Goal: Task Accomplishment & Management: Manage account settings

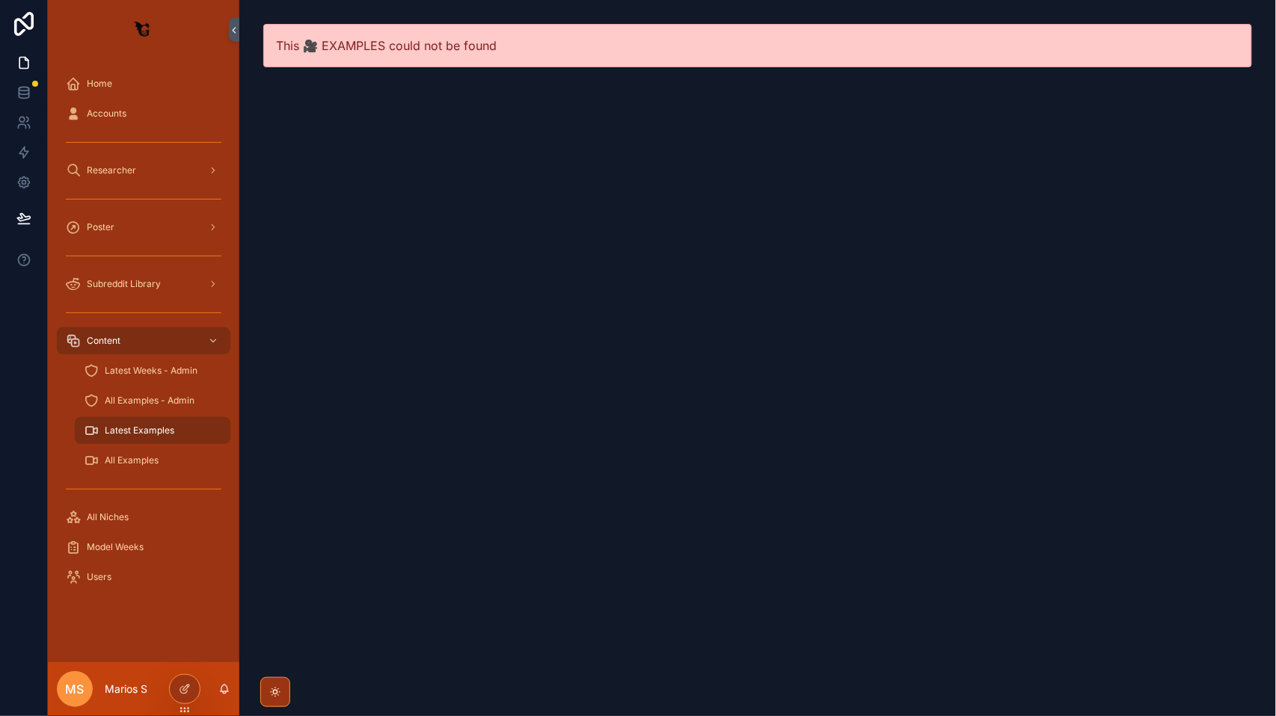
click at [136, 142] on div "scrollable content" at bounding box center [143, 142] width 173 height 24
click at [136, 166] on div "Researcher" at bounding box center [144, 171] width 156 height 24
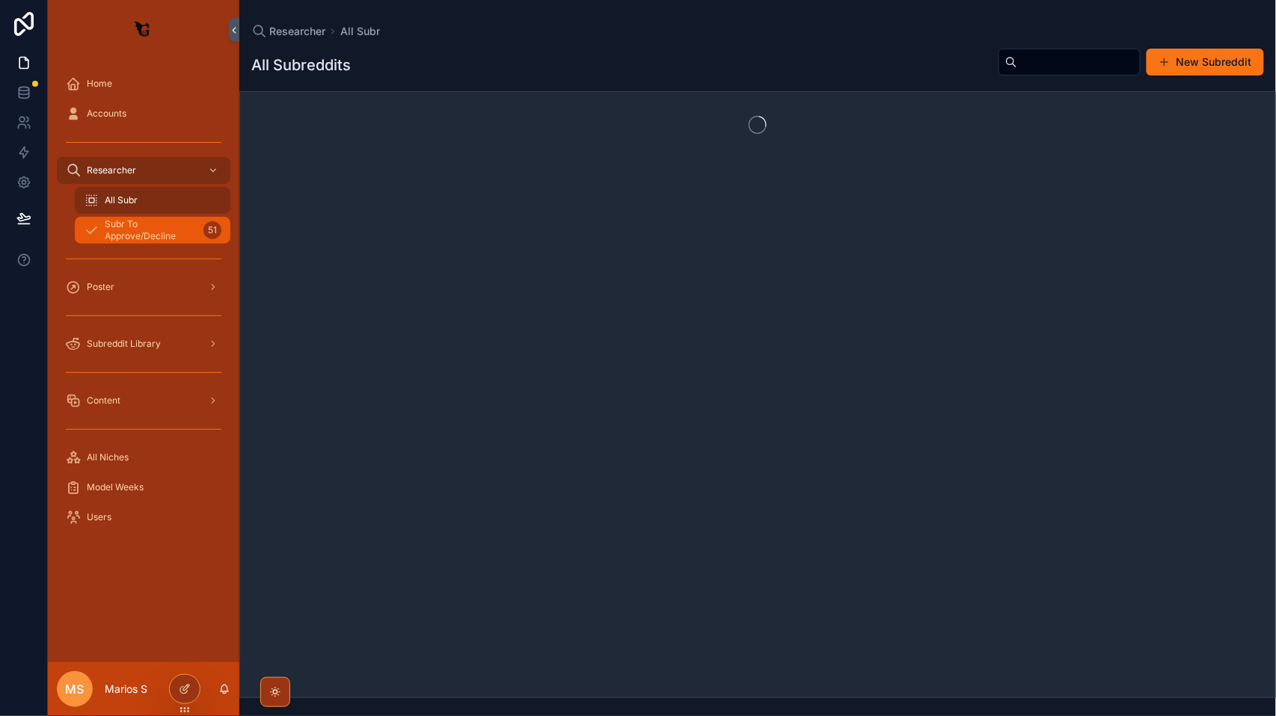
click at [129, 220] on span "Subr To Approve/Decline" at bounding box center [151, 230] width 93 height 24
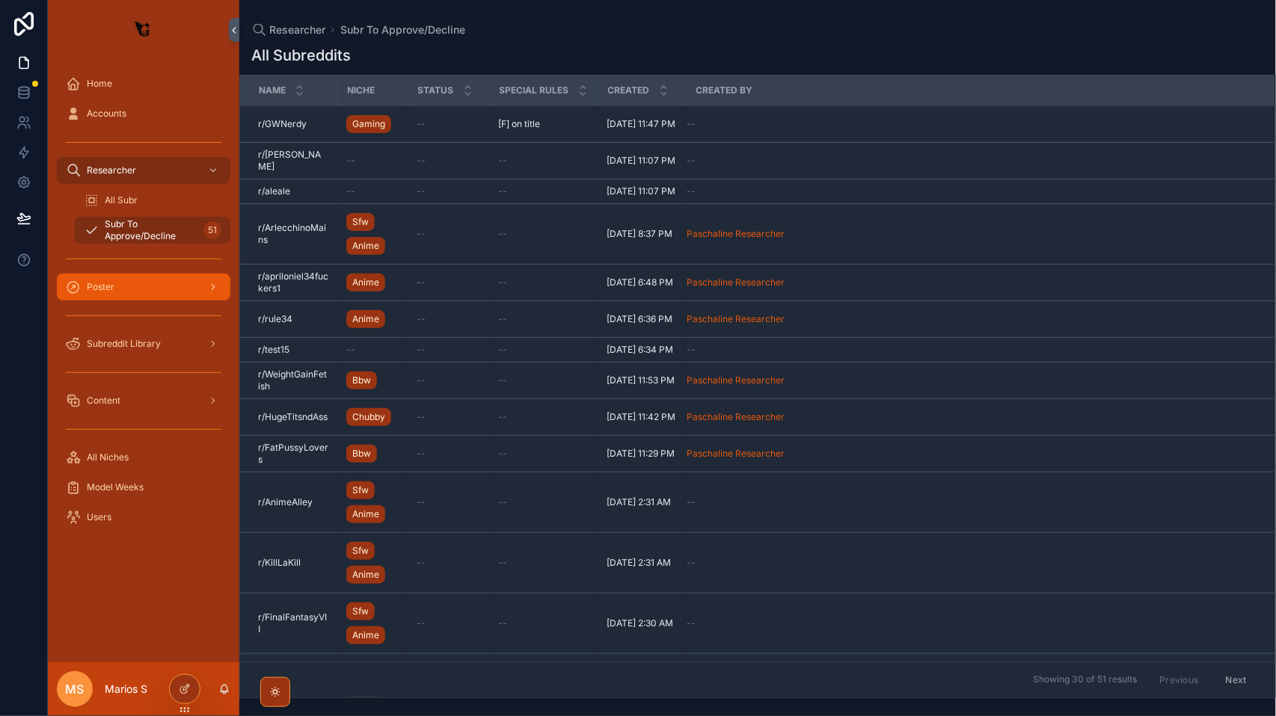
click at [141, 297] on div "Poster" at bounding box center [144, 287] width 156 height 24
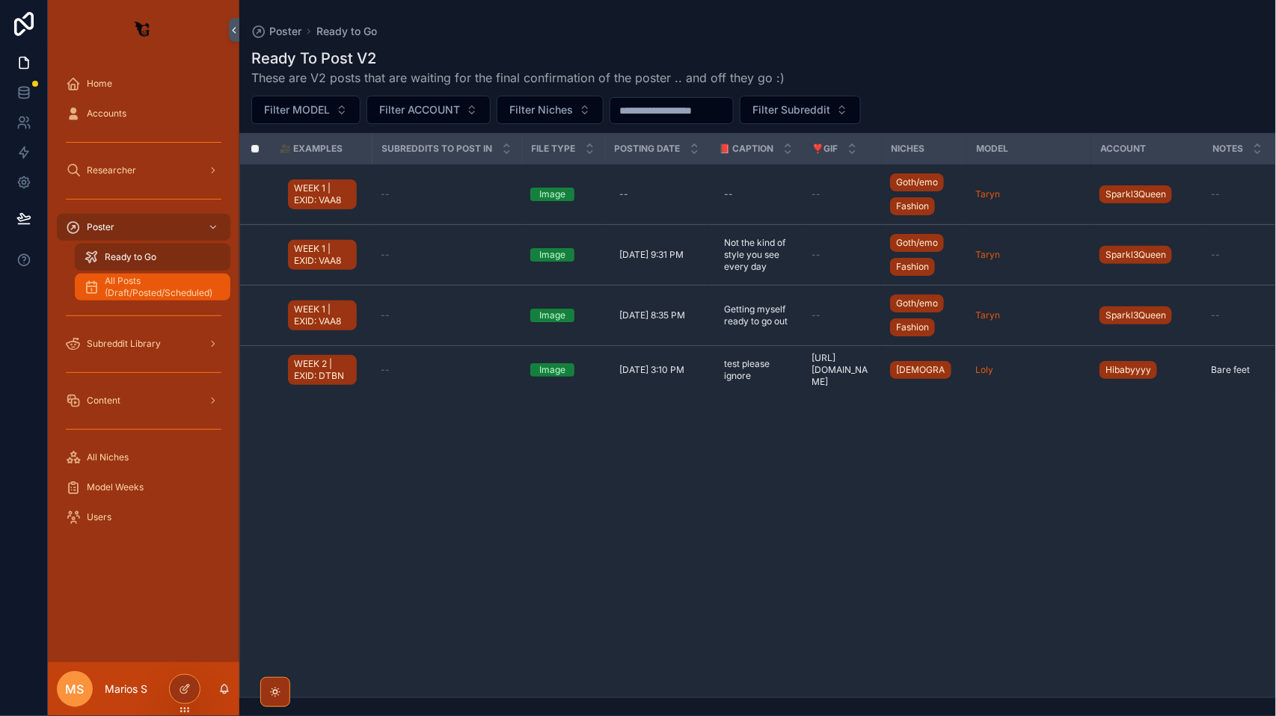
click at [139, 293] on span "All Posts (Draft/Posted/Scheduled)" at bounding box center [160, 287] width 111 height 24
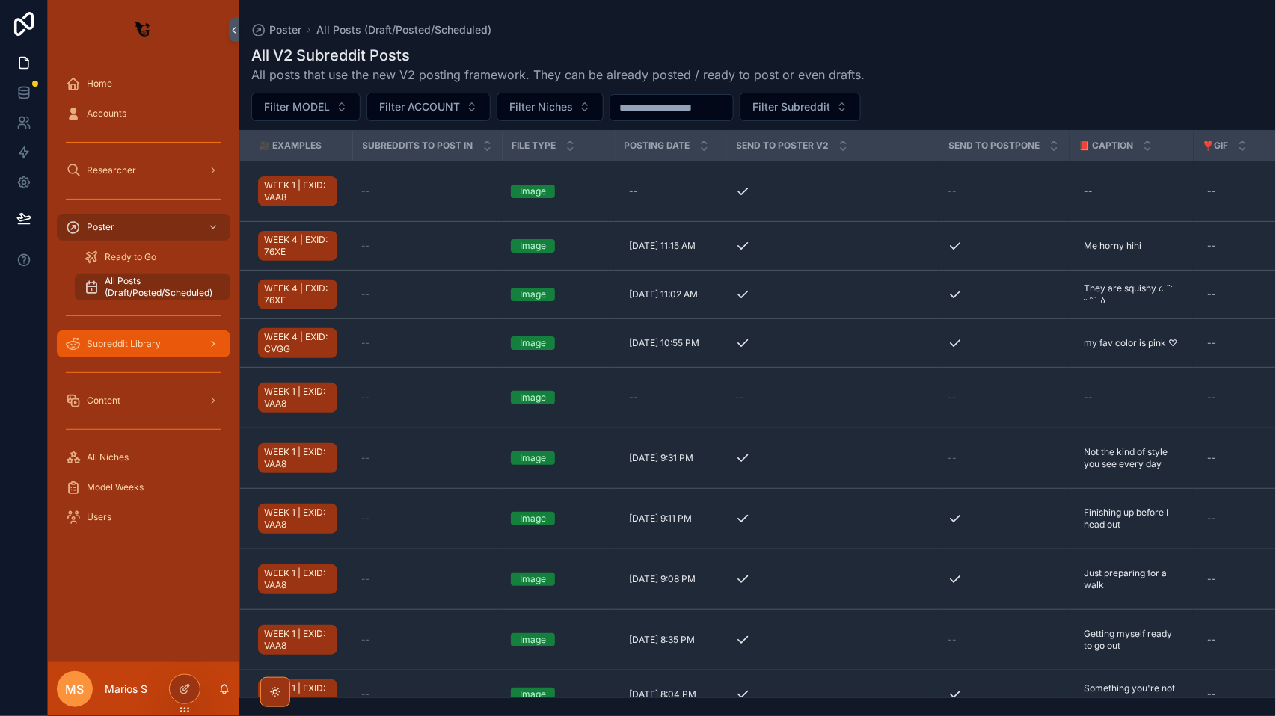
click at [173, 348] on div "Subreddit Library" at bounding box center [144, 344] width 156 height 24
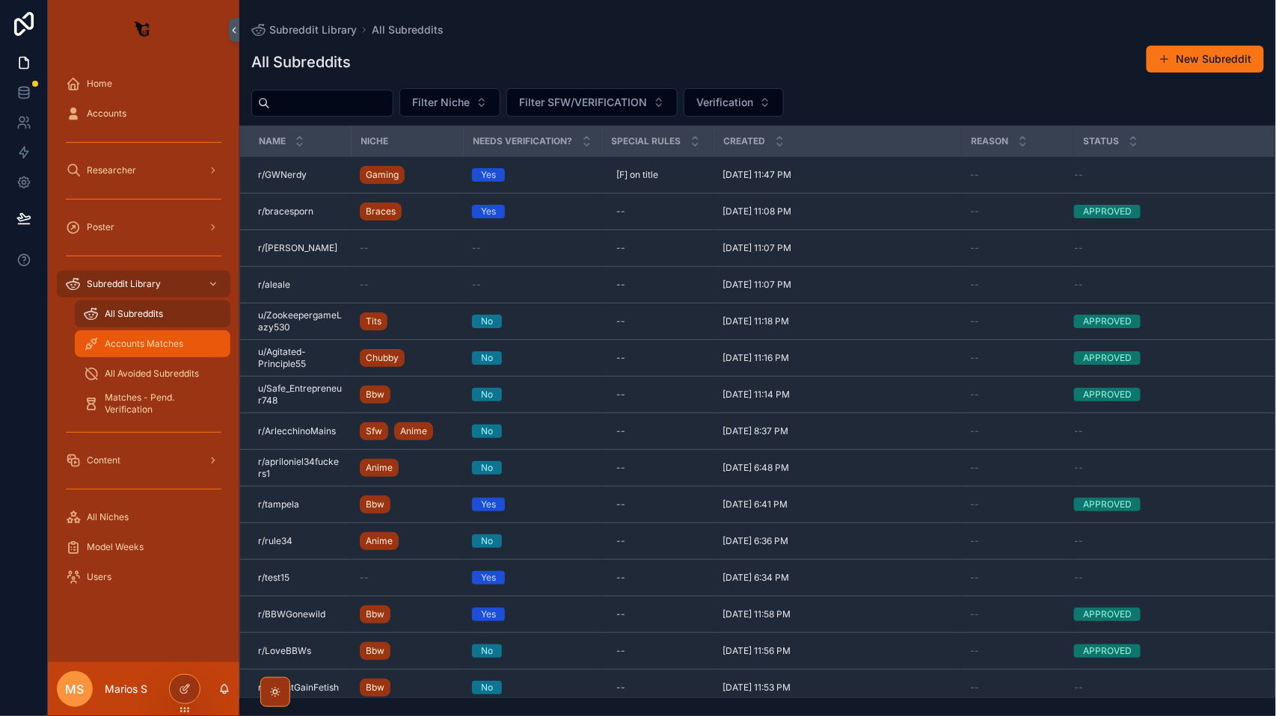
click at [145, 345] on span "Accounts Matches" at bounding box center [144, 344] width 79 height 12
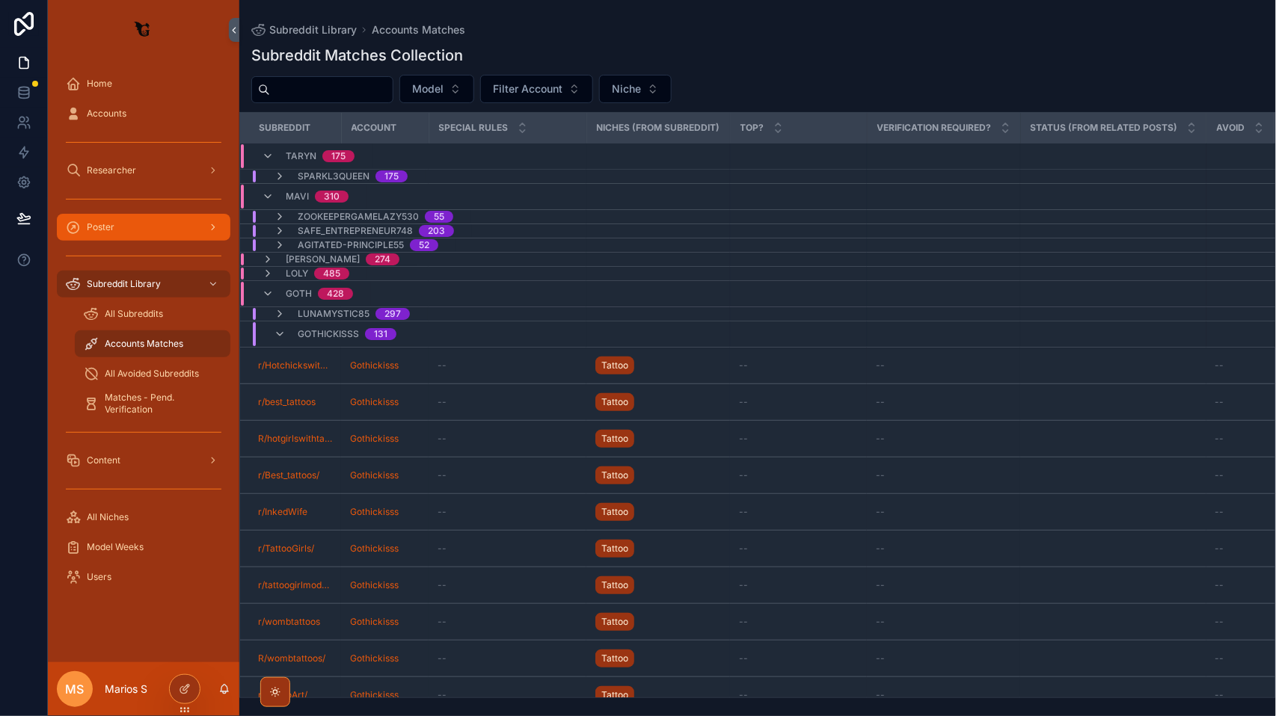
click at [138, 230] on div "Poster" at bounding box center [144, 227] width 156 height 24
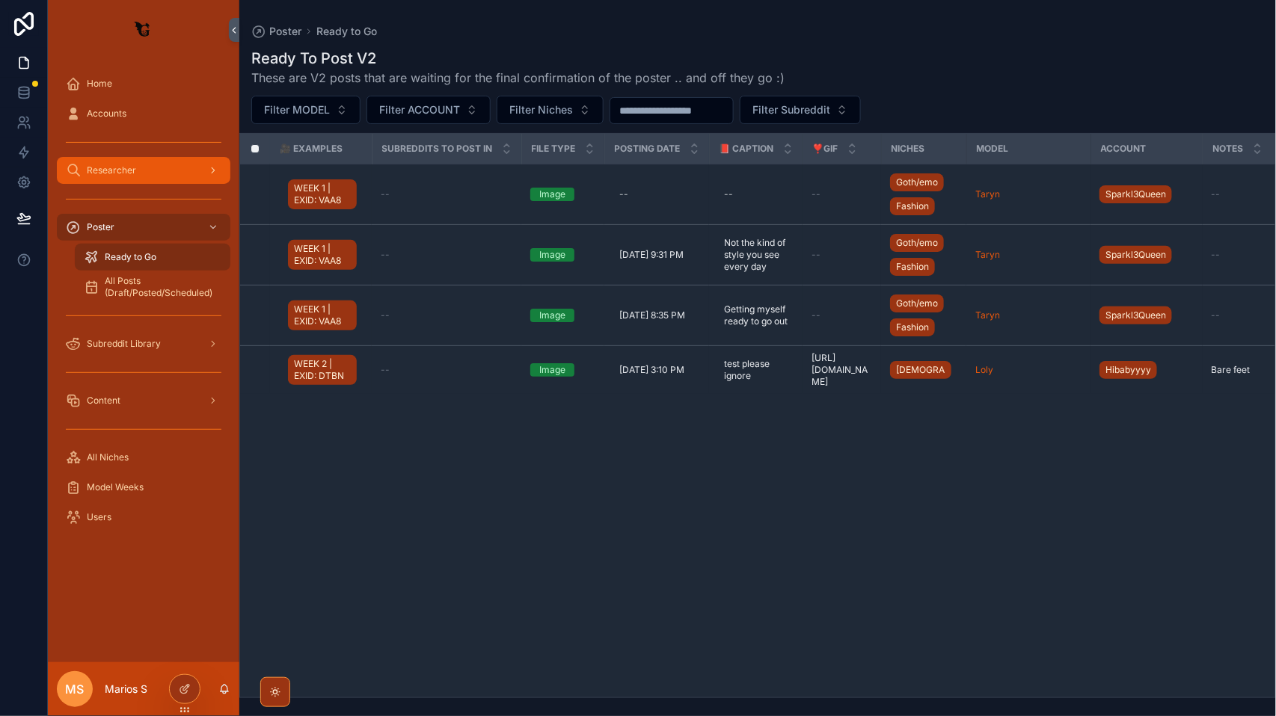
click at [129, 167] on span "Researcher" at bounding box center [111, 170] width 49 height 12
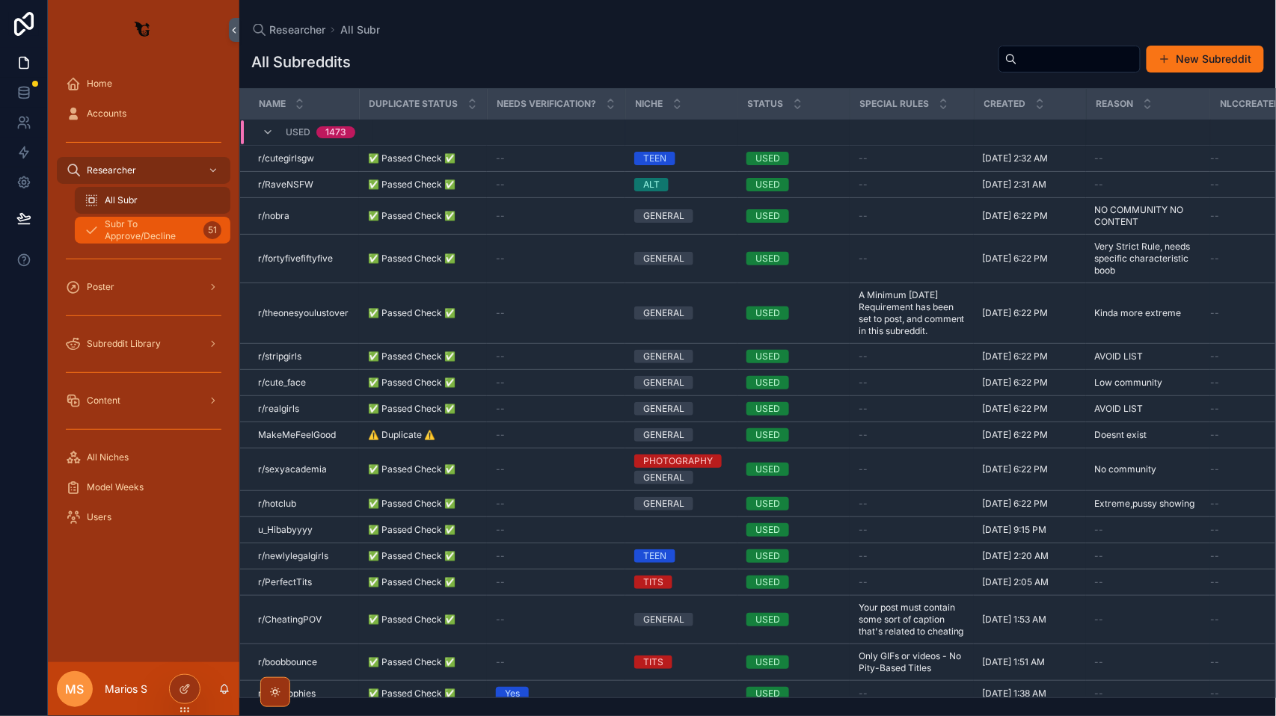
click at [174, 232] on span "Subr To Approve/Decline" at bounding box center [151, 230] width 93 height 24
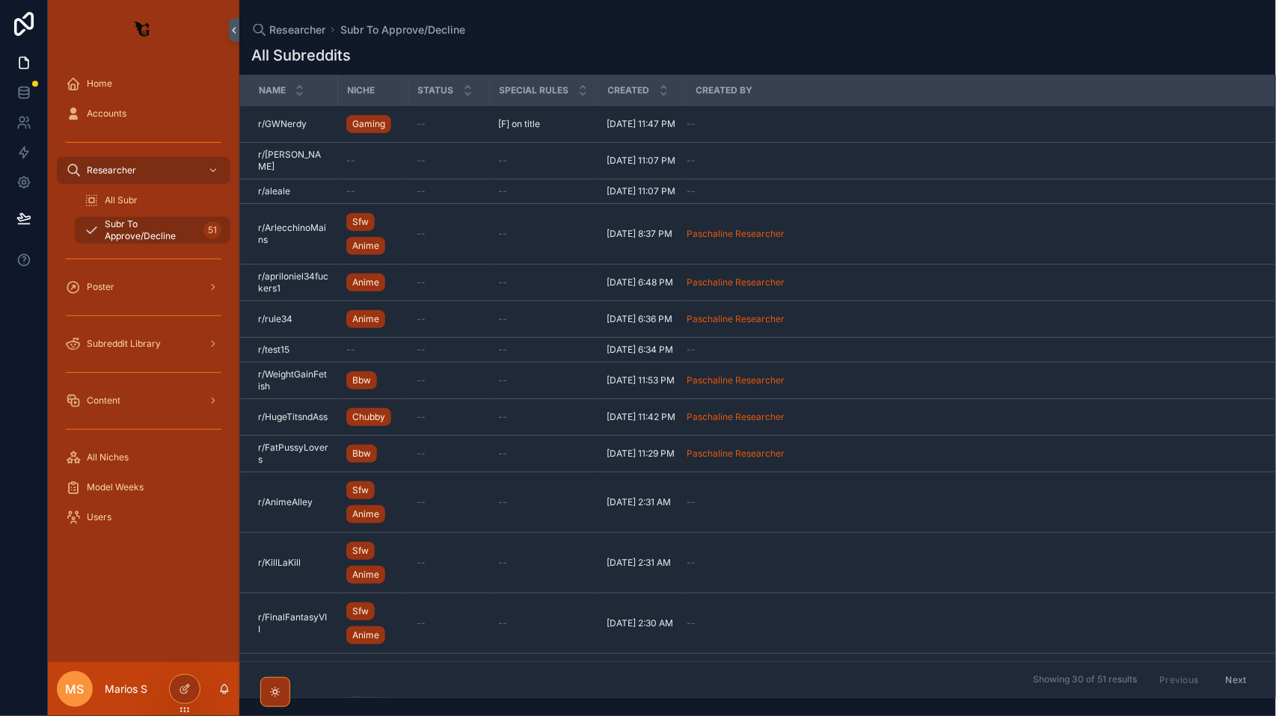
click at [173, 227] on span "Subr To Approve/Decline" at bounding box center [151, 230] width 93 height 24
click at [156, 201] on div "All Subr" at bounding box center [153, 200] width 138 height 24
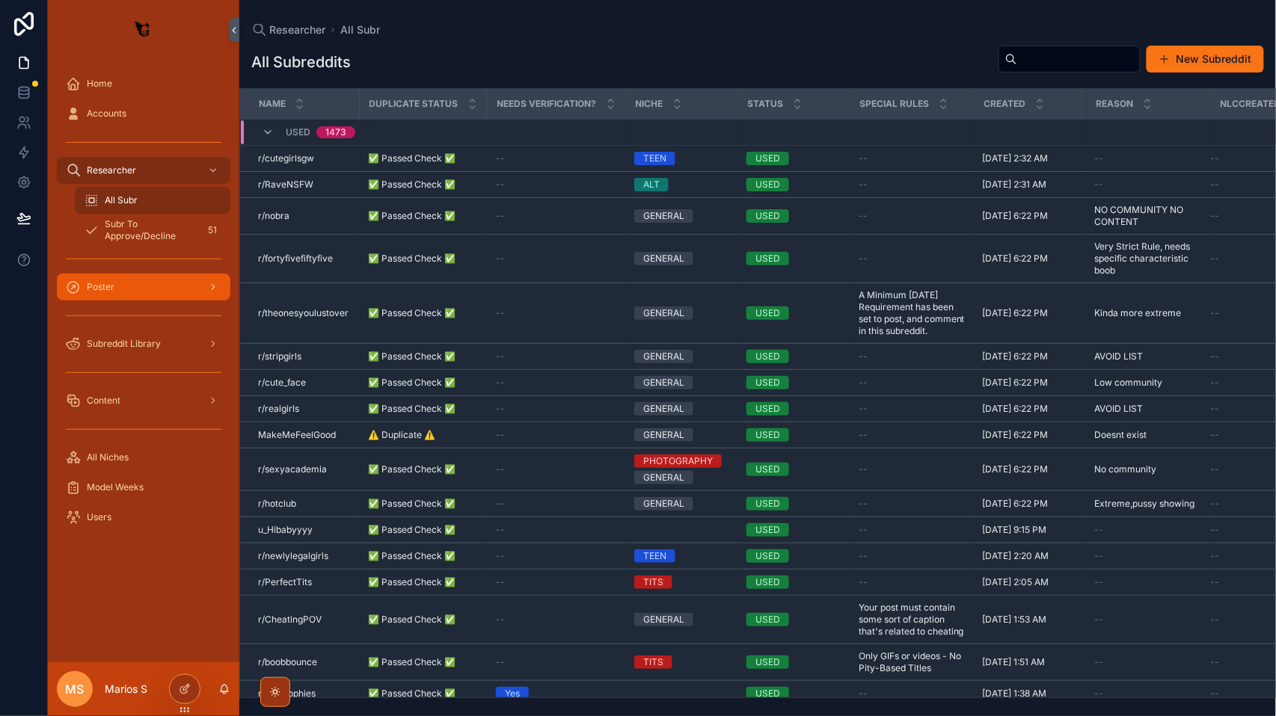
click at [126, 293] on div "Poster" at bounding box center [144, 287] width 156 height 24
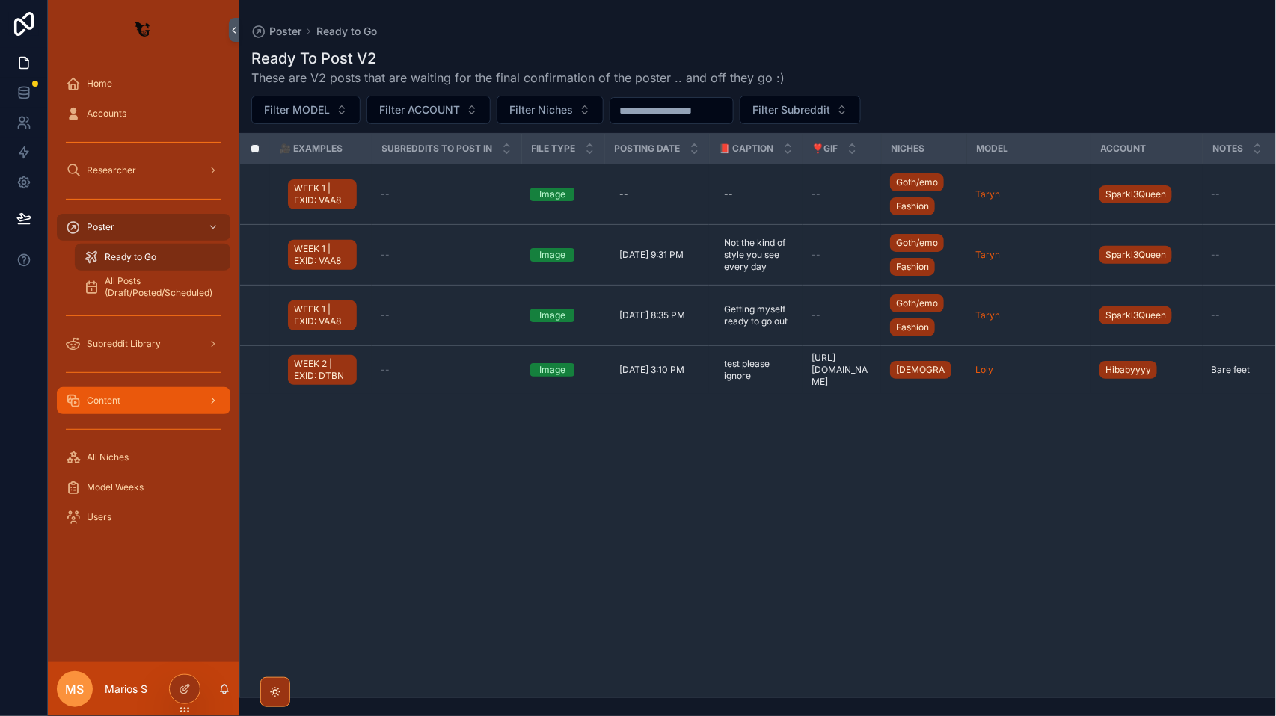
click at [120, 404] on div "Content" at bounding box center [144, 401] width 156 height 24
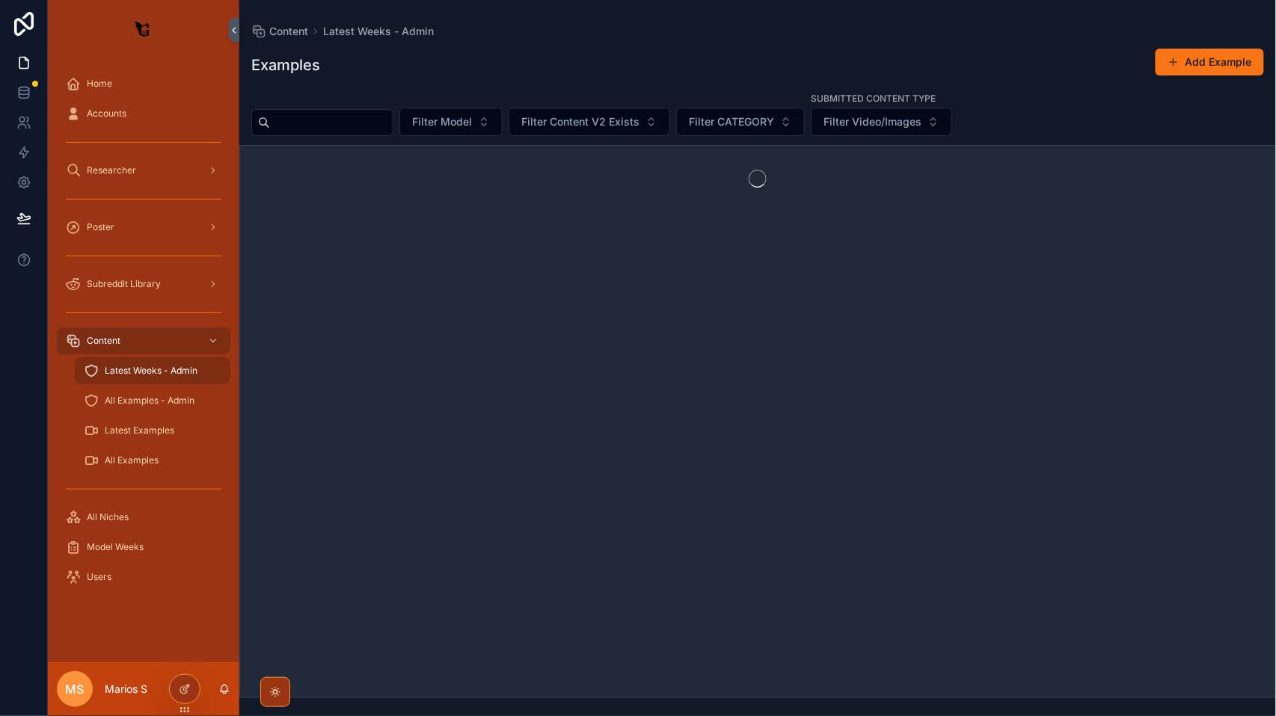
click at [144, 298] on div "Subreddit Library" at bounding box center [143, 284] width 191 height 30
click at [138, 288] on span "Subreddit Library" at bounding box center [124, 284] width 74 height 12
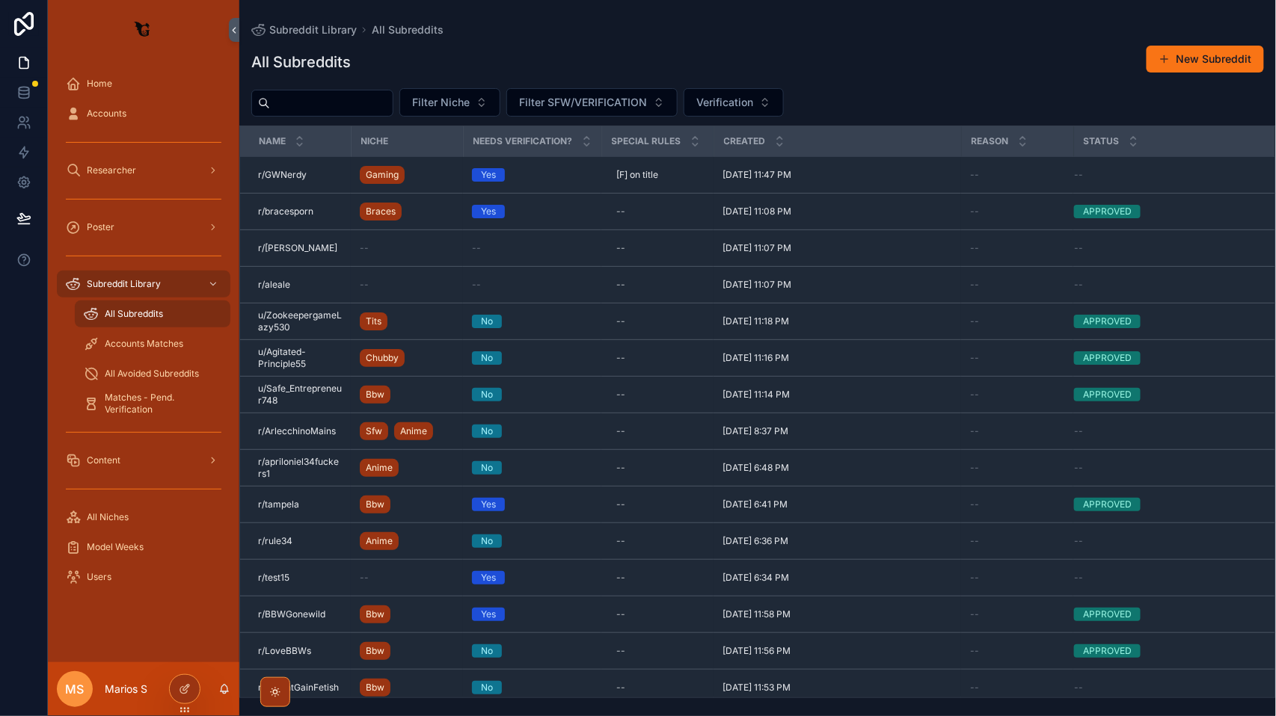
click at [330, 99] on input "scrollable content" at bounding box center [331, 103] width 123 height 21
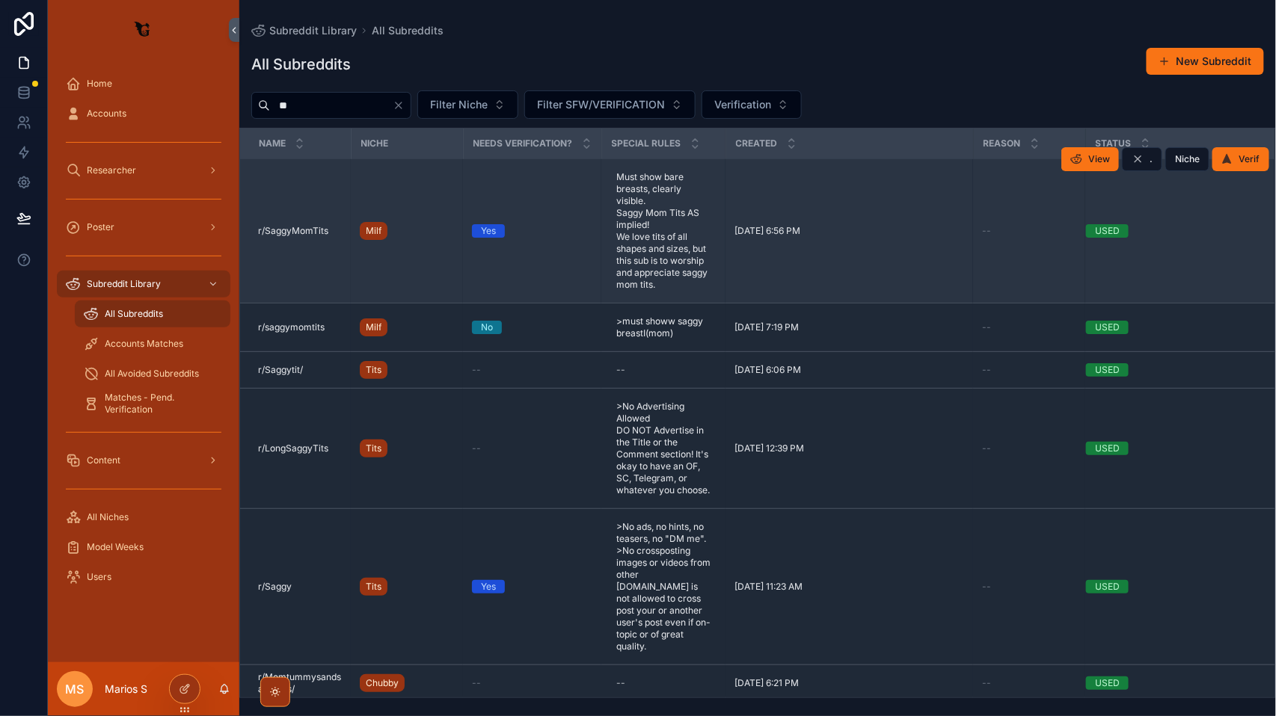
type input "*"
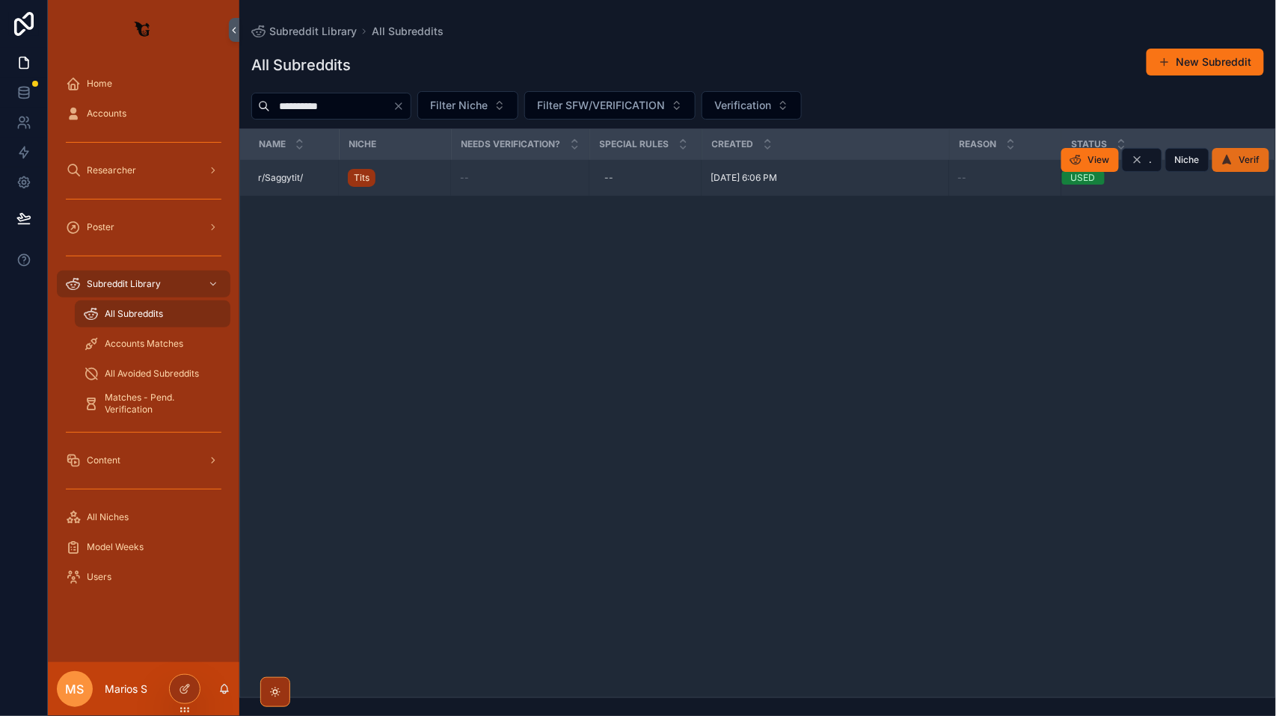
type input "**********"
click at [1252, 164] on span "Verif" at bounding box center [1249, 160] width 21 height 12
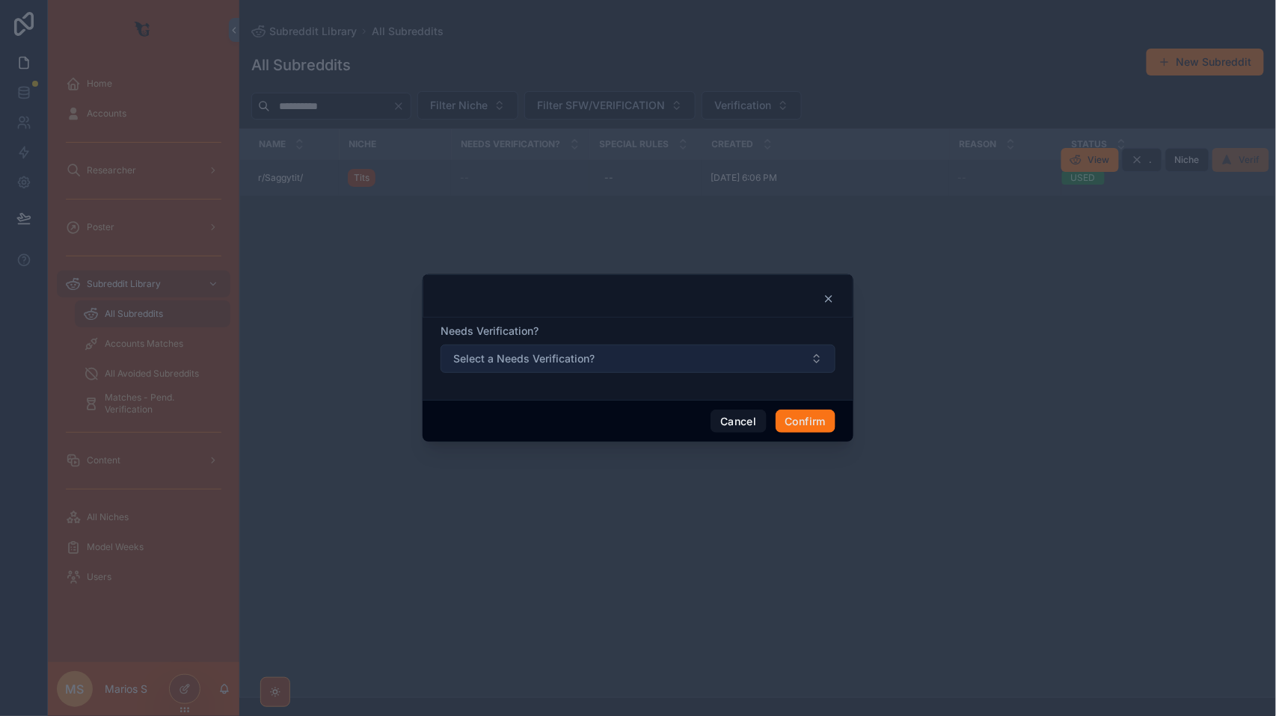
click at [608, 365] on button "Select a Needs Verification?" at bounding box center [637, 359] width 395 height 28
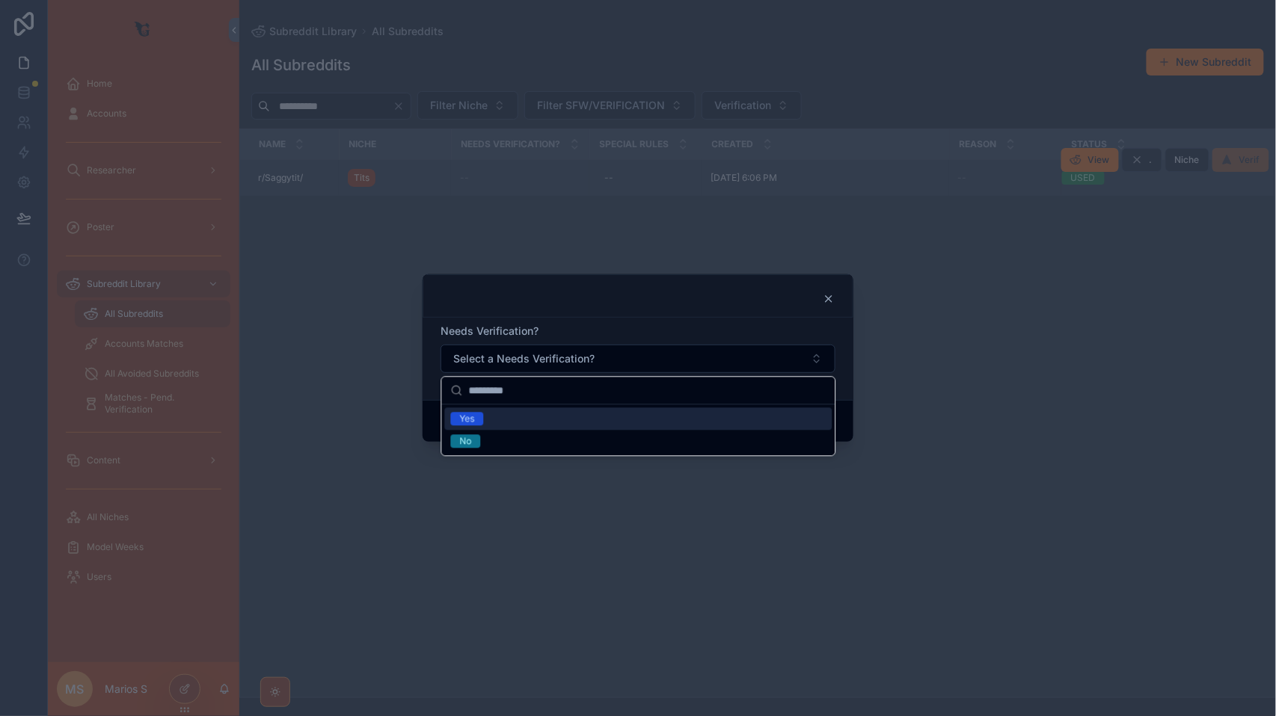
click at [518, 420] on div "Yes" at bounding box center [638, 419] width 387 height 22
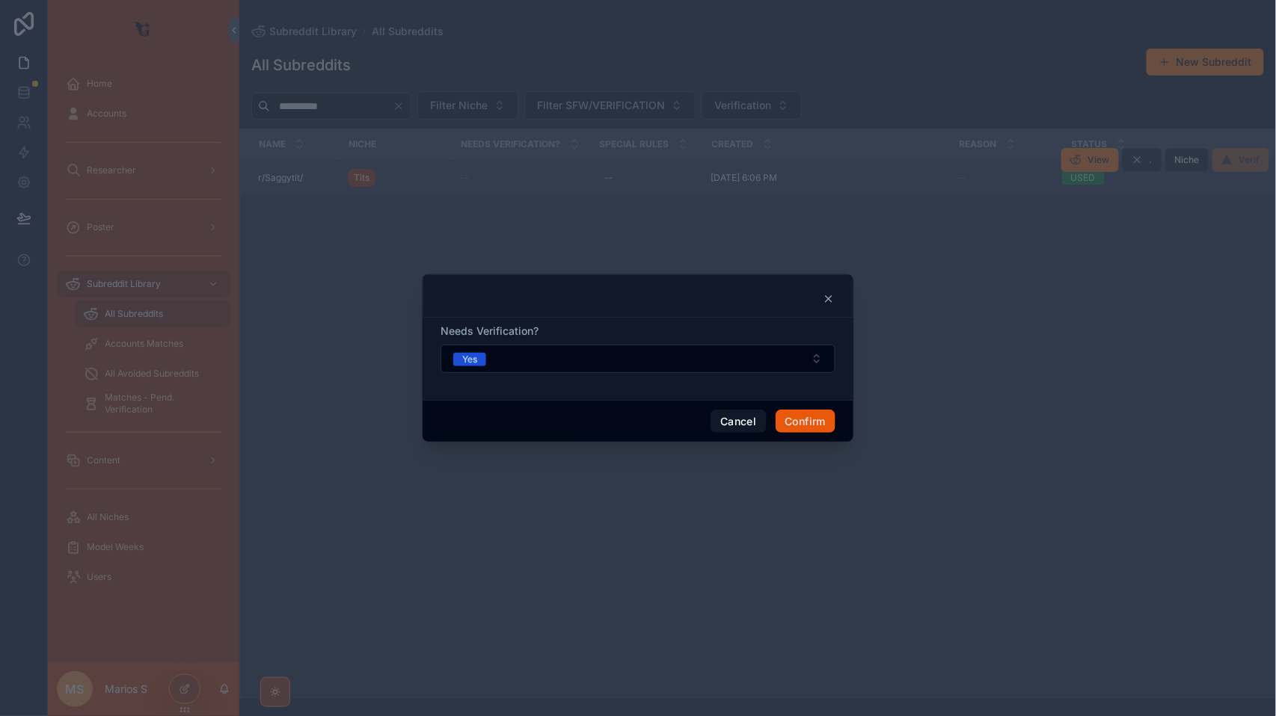
click at [799, 422] on button "Confirm" at bounding box center [805, 422] width 60 height 24
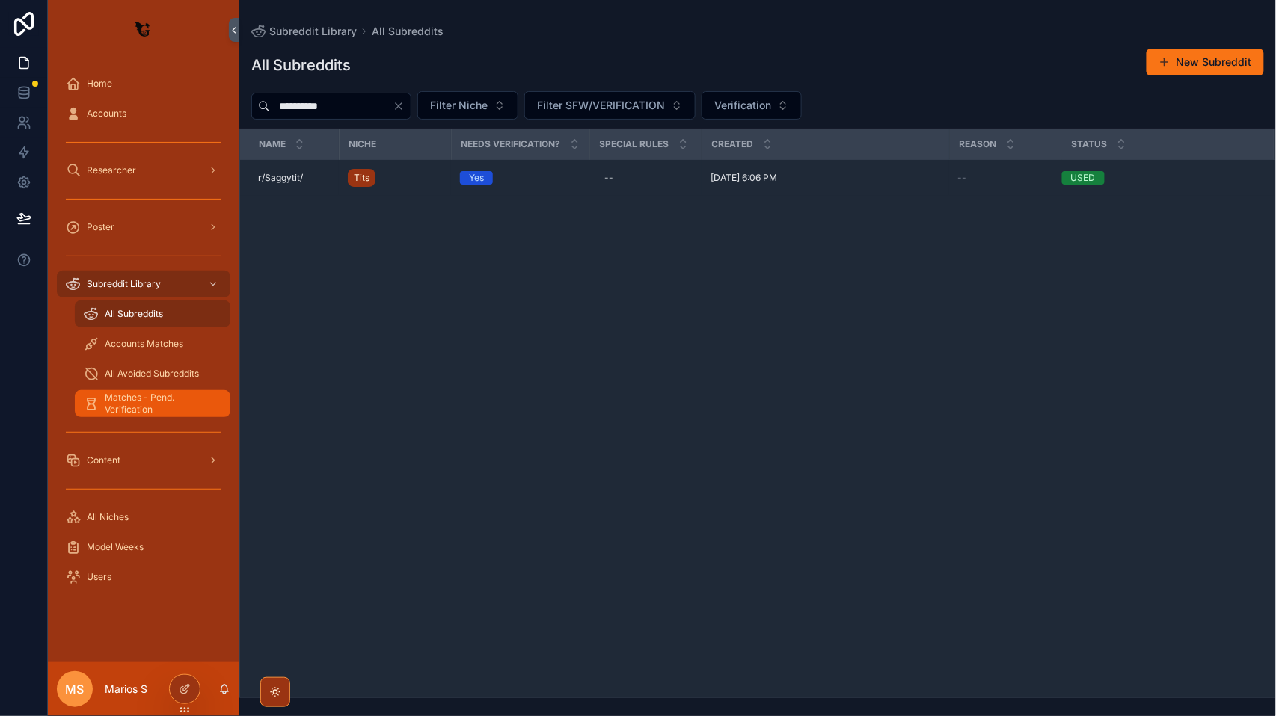
click at [156, 407] on span "Matches - Pend. Verification" at bounding box center [160, 404] width 111 height 24
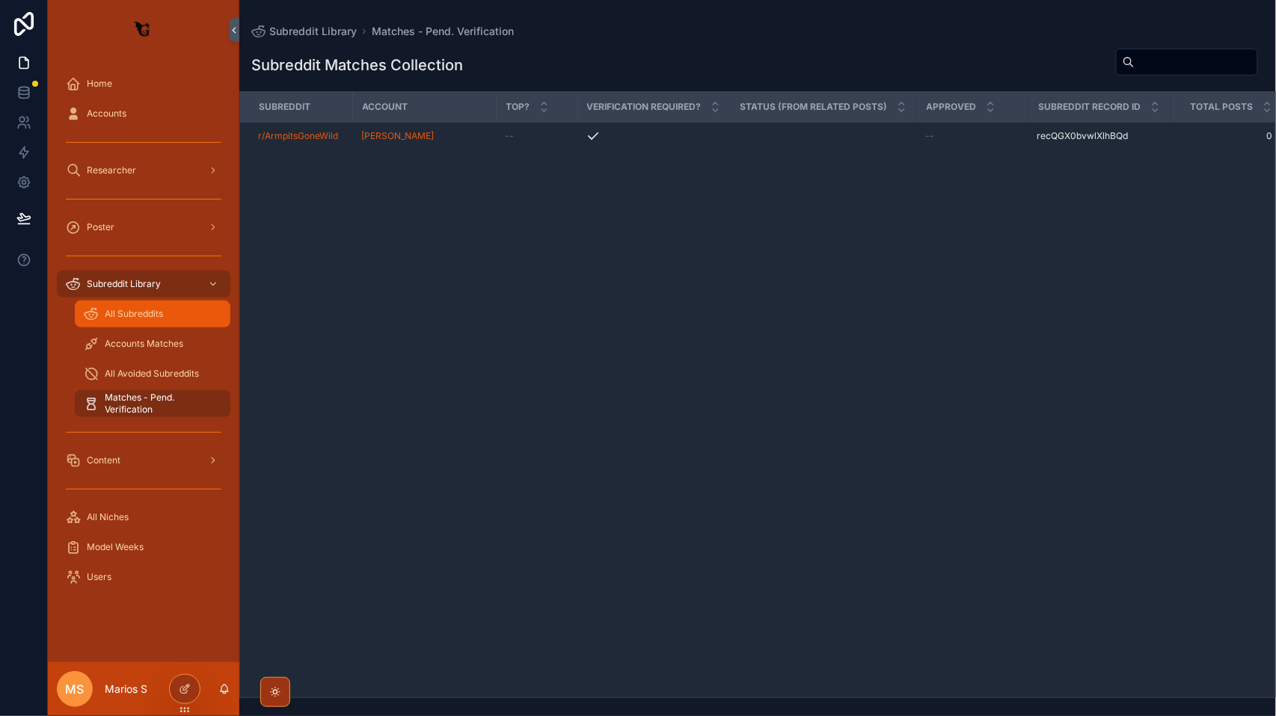
click at [144, 309] on span "All Subreddits" at bounding box center [134, 314] width 58 height 12
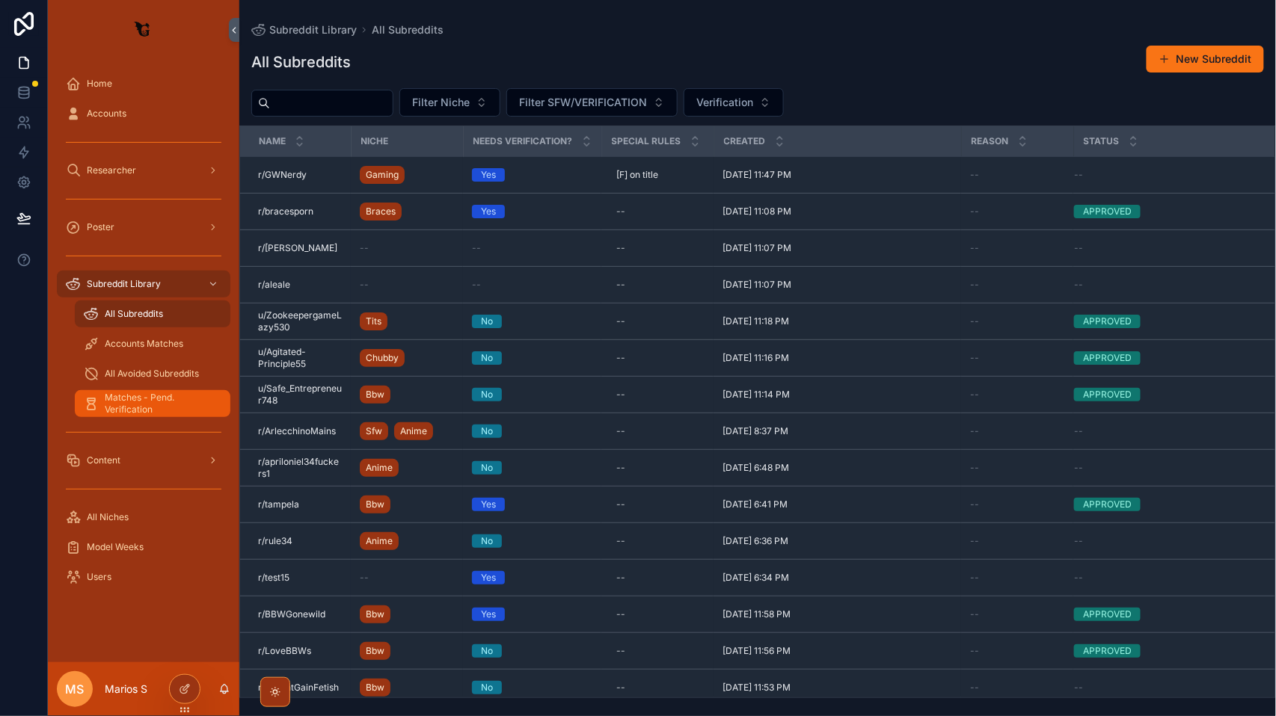
click at [141, 405] on span "Matches - Pend. Verification" at bounding box center [160, 404] width 111 height 24
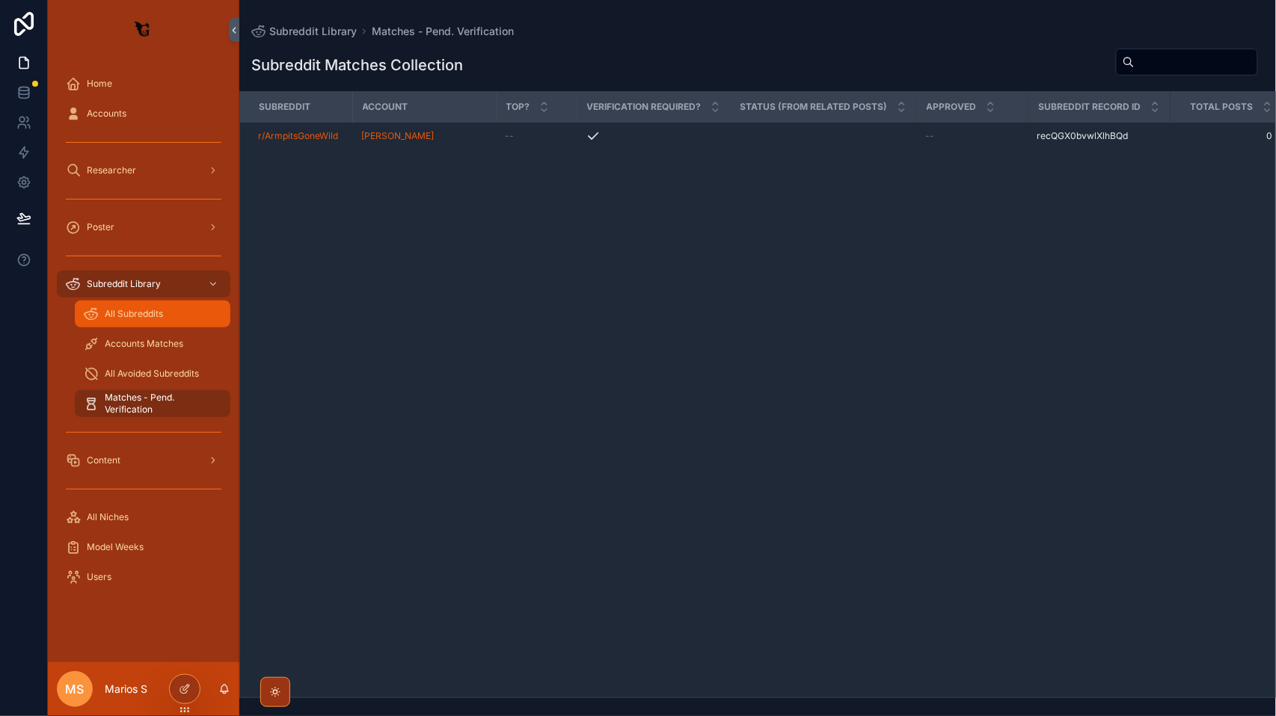
click at [187, 305] on div "All Subreddits" at bounding box center [153, 314] width 138 height 24
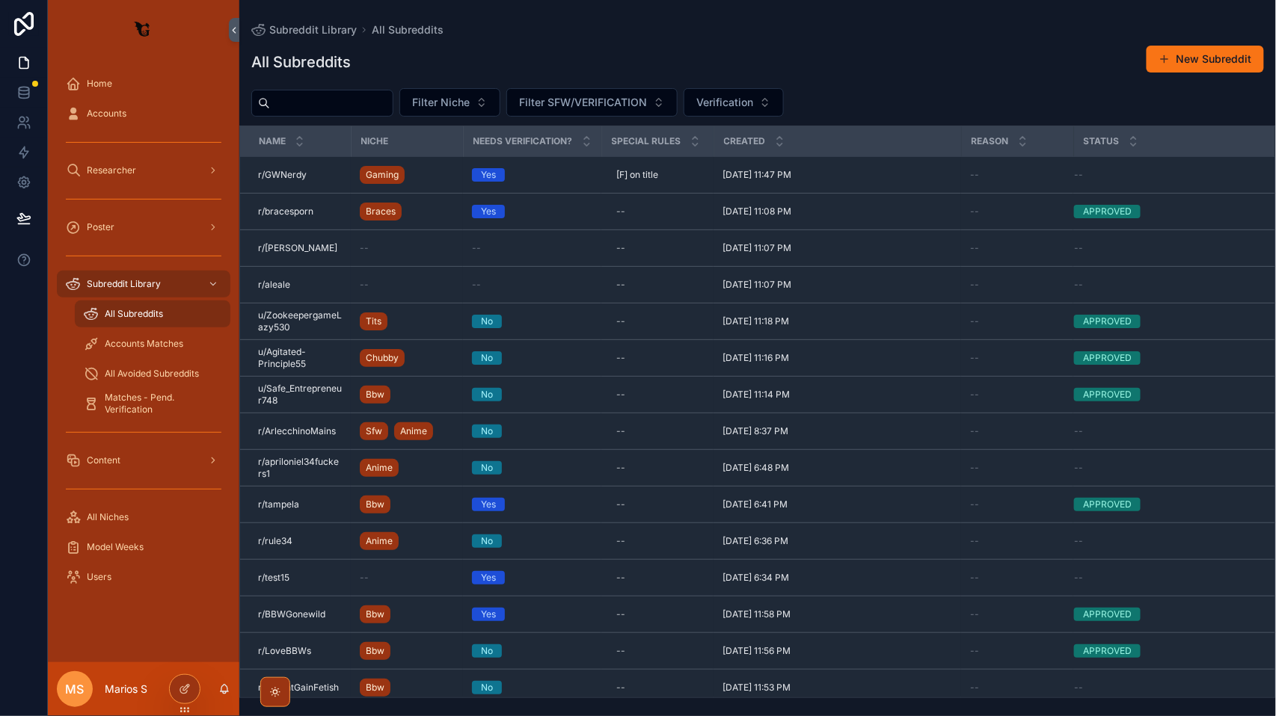
click at [187, 305] on div "All Subreddits" at bounding box center [153, 314] width 138 height 24
click at [150, 387] on link "All Avoided Subreddits" at bounding box center [153, 373] width 156 height 27
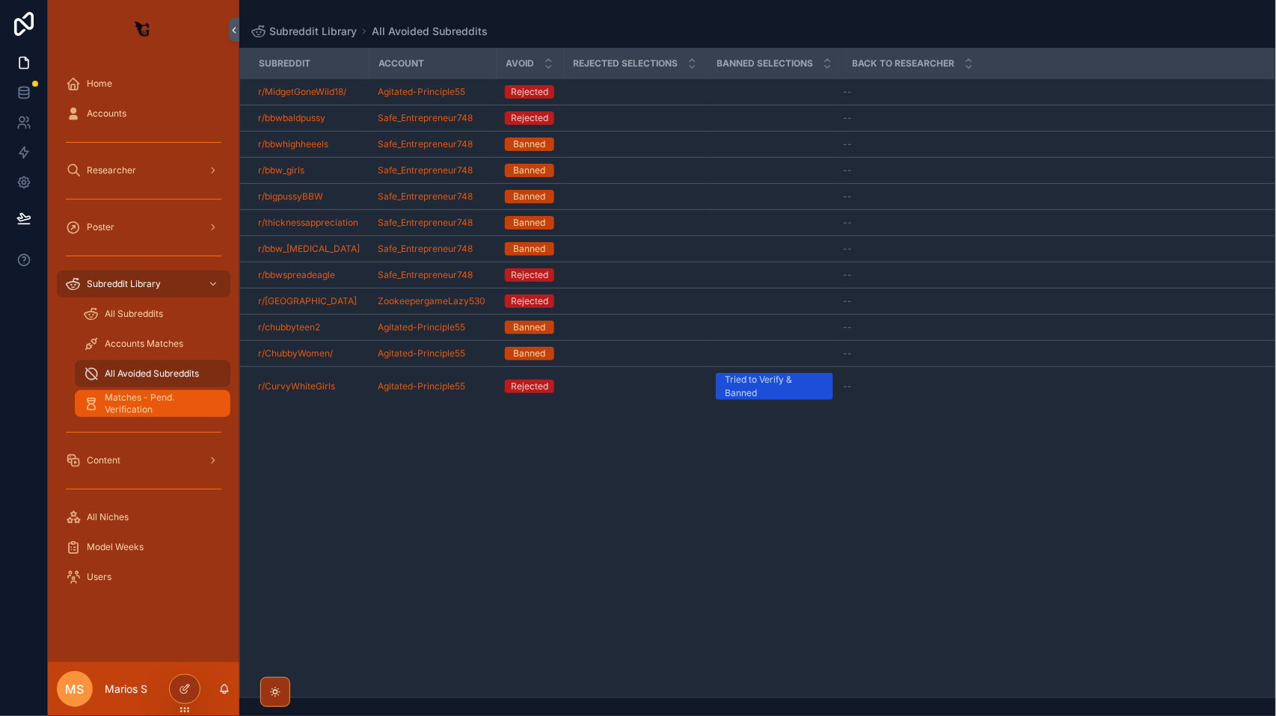
click at [147, 404] on span "Matches - Pend. Verification" at bounding box center [160, 404] width 111 height 24
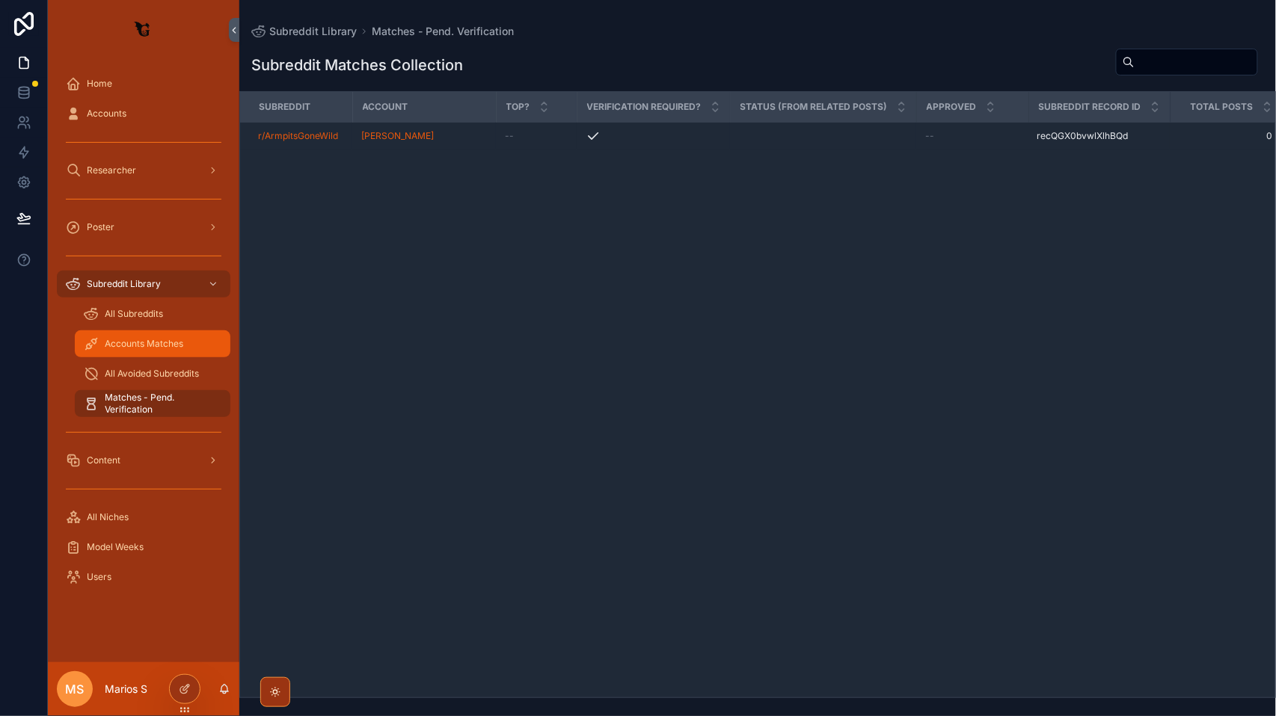
click at [150, 339] on span "Accounts Matches" at bounding box center [144, 344] width 79 height 12
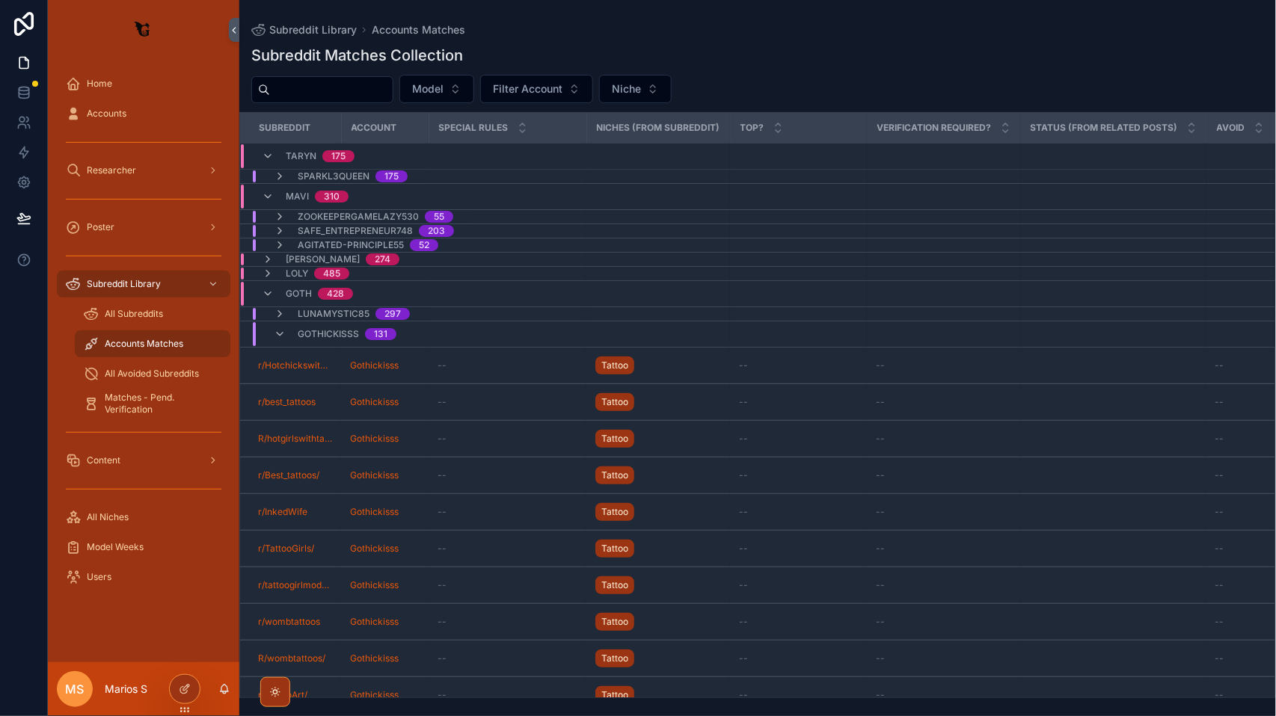
click at [157, 387] on div "All Avoided Subreddits" at bounding box center [152, 374] width 173 height 30
click at [166, 396] on span "Matches - Pend. Verification" at bounding box center [160, 404] width 111 height 24
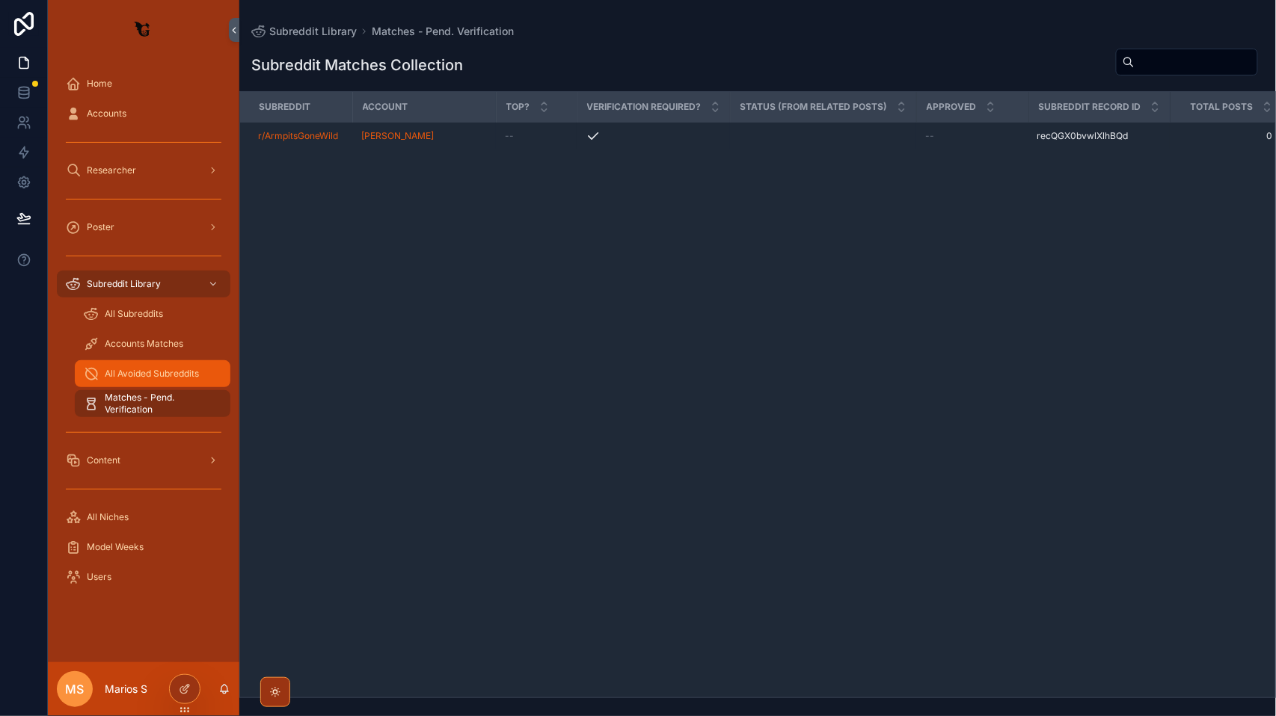
click at [138, 374] on span "All Avoided Subreddits" at bounding box center [152, 374] width 94 height 12
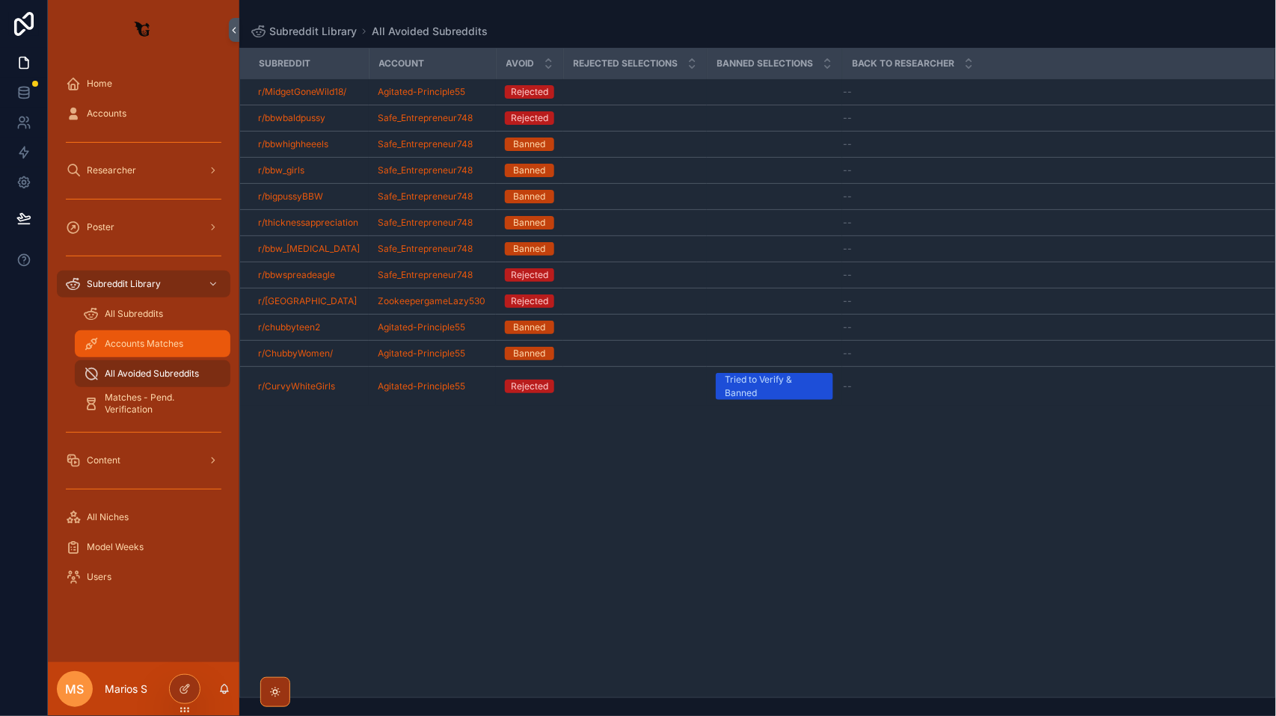
click at [150, 345] on span "Accounts Matches" at bounding box center [144, 344] width 79 height 12
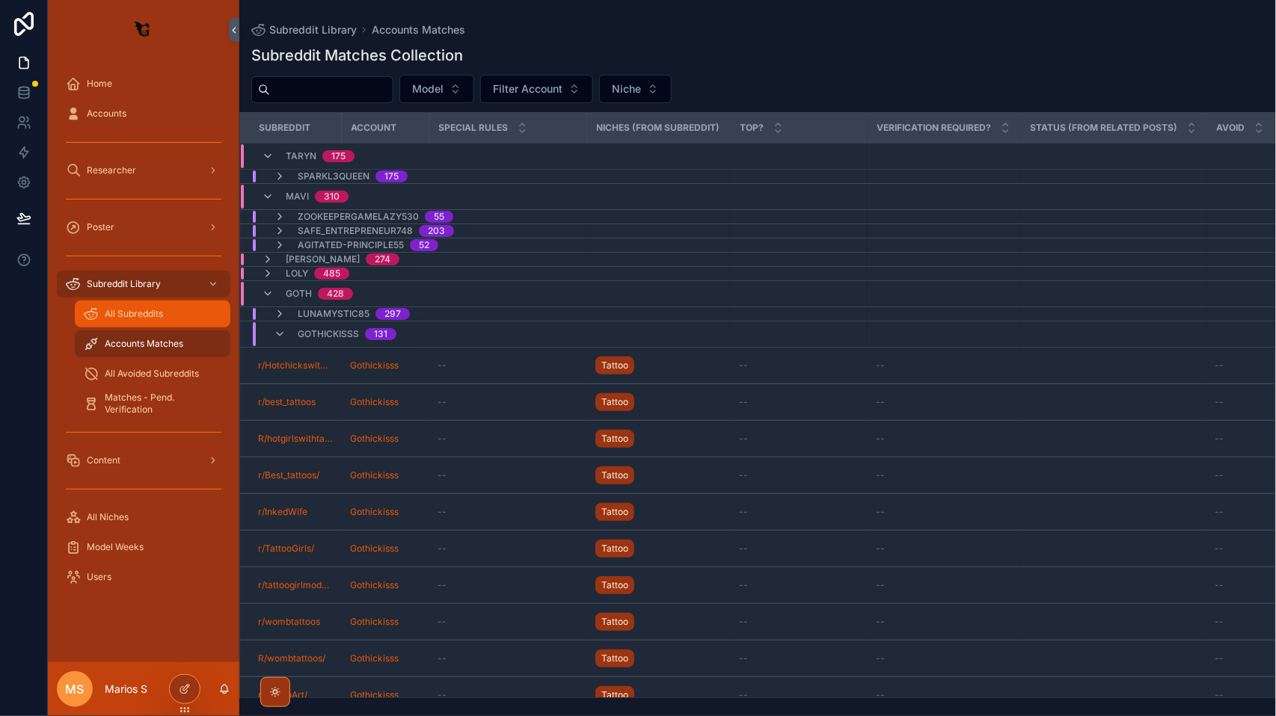
click at [151, 312] on span "All Subreddits" at bounding box center [134, 314] width 58 height 12
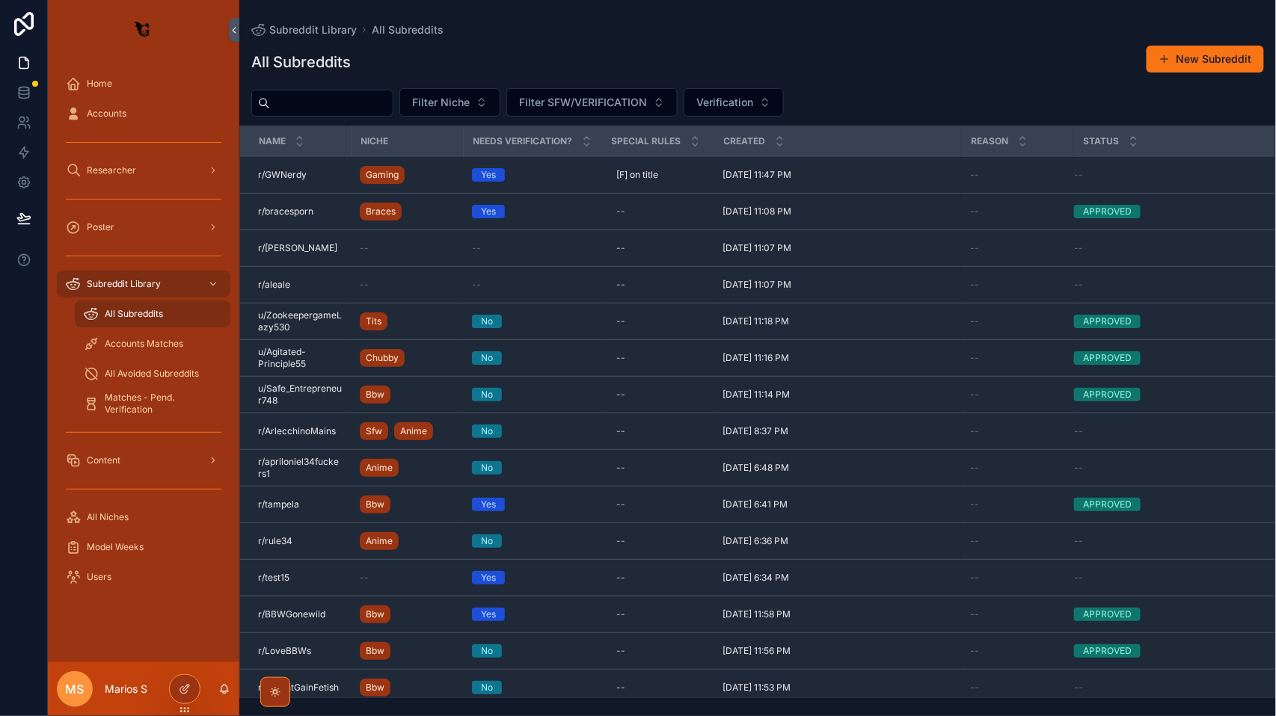
click at [333, 102] on input "scrollable content" at bounding box center [331, 103] width 123 height 21
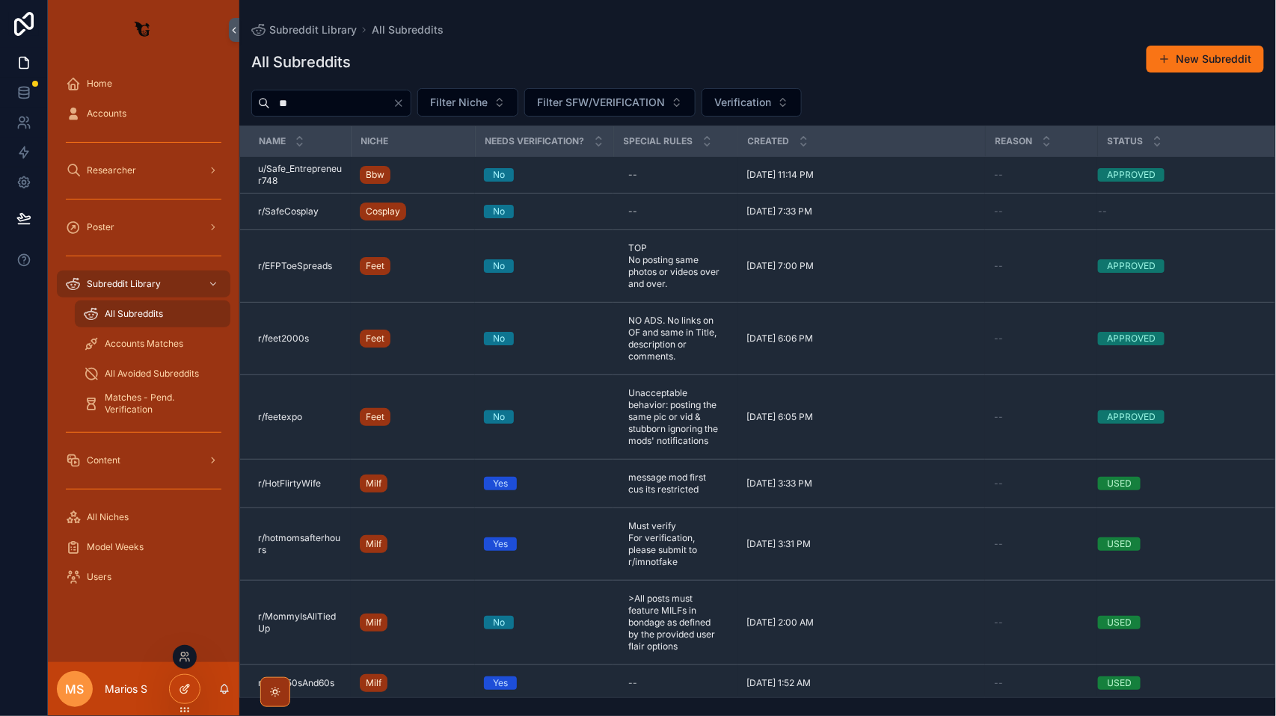
type input "**"
click at [183, 697] on div at bounding box center [185, 689] width 30 height 28
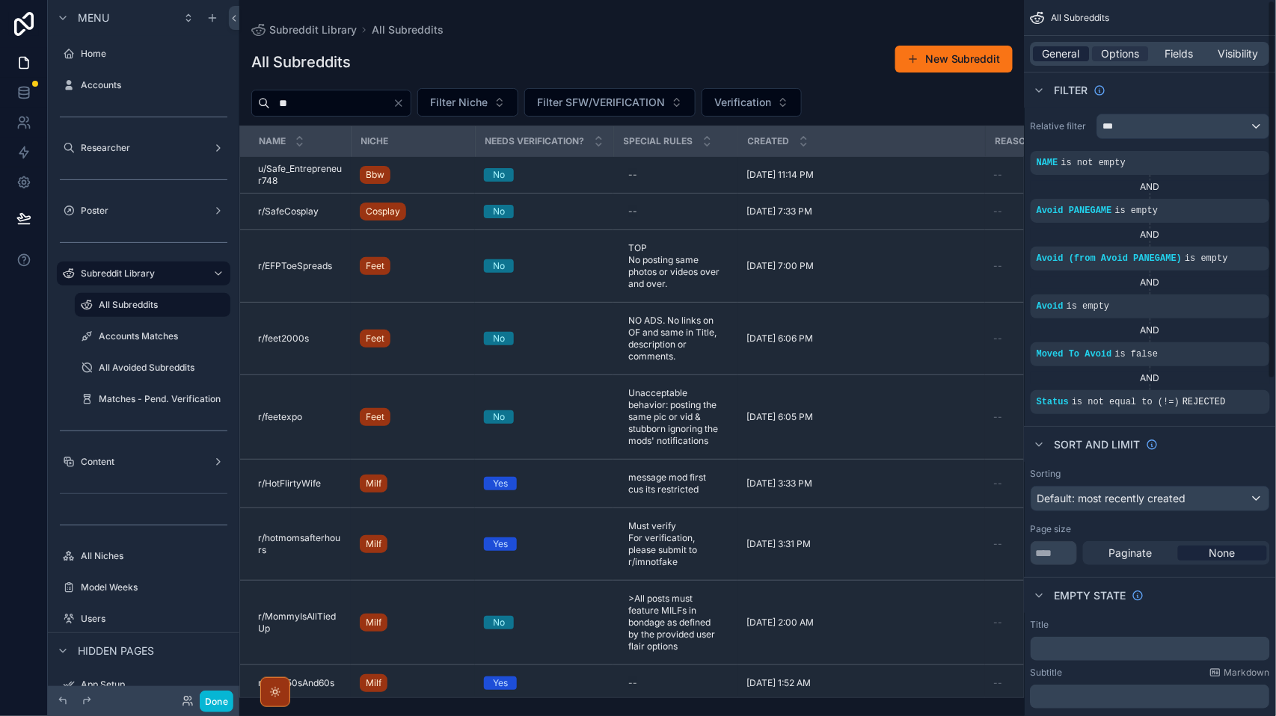
click at [1066, 46] on span "General" at bounding box center [1061, 53] width 37 height 15
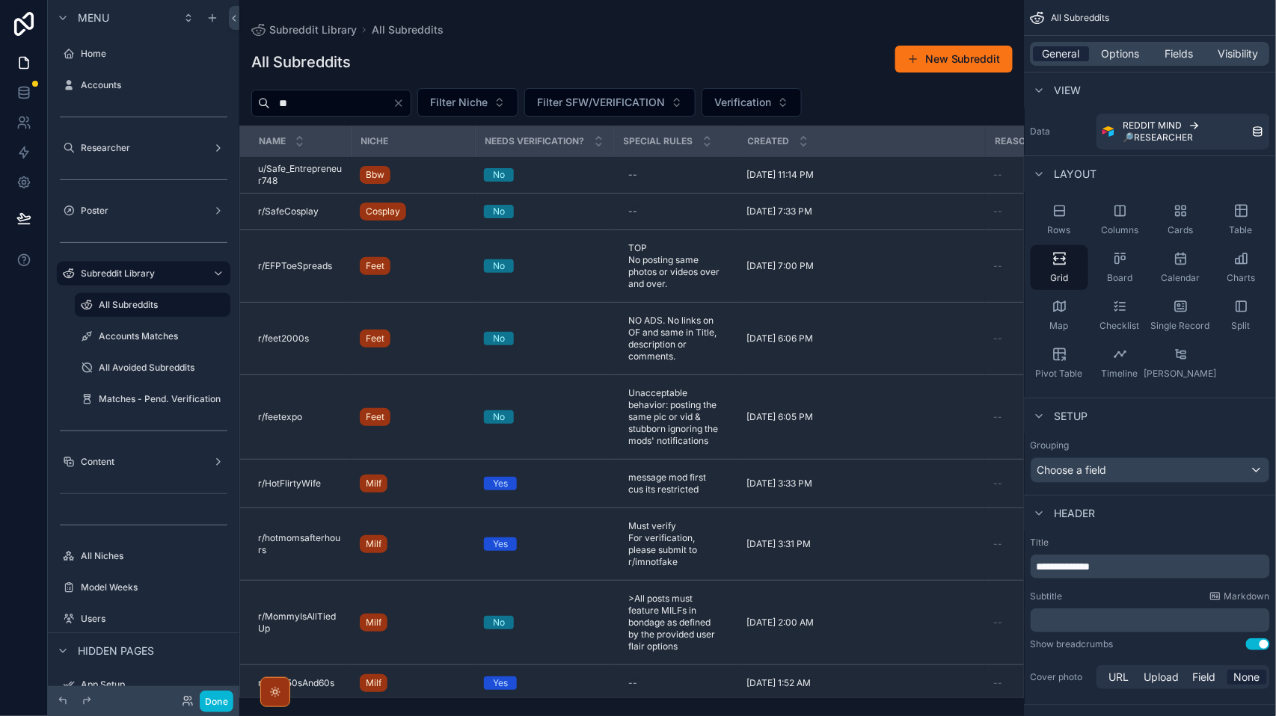
click at [1066, 51] on span "General" at bounding box center [1061, 53] width 37 height 15
click at [188, 396] on button "scrollable content" at bounding box center [197, 399] width 18 height 18
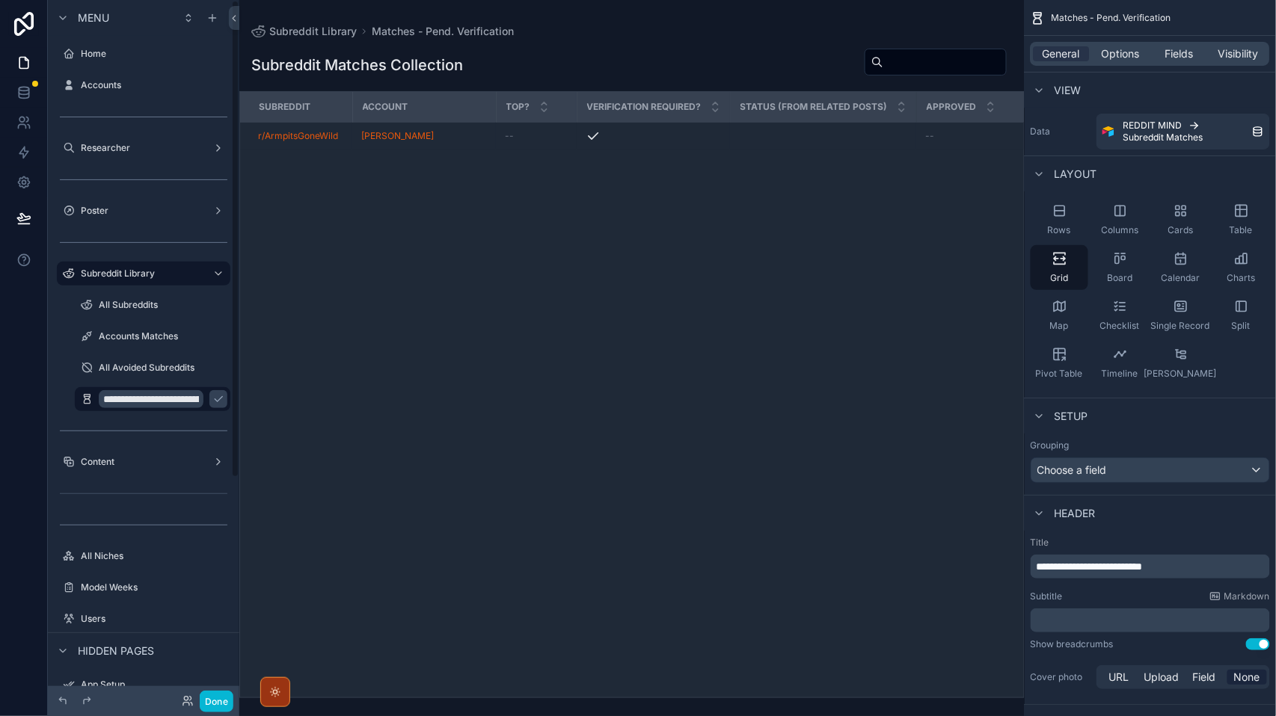
click at [139, 380] on div "All Avoided Subreddits" at bounding box center [152, 367] width 173 height 27
click at [129, 359] on div "All Avoided Subreddits" at bounding box center [153, 368] width 108 height 18
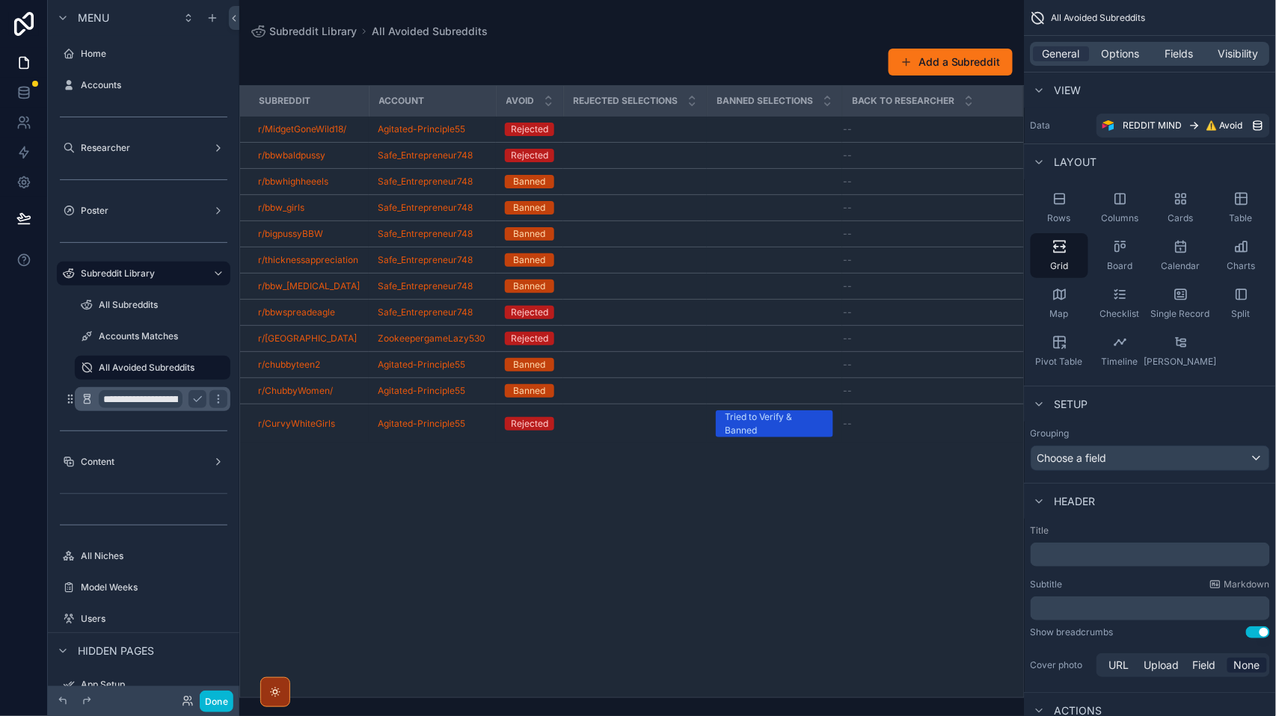
click at [130, 396] on input "**********" at bounding box center [141, 399] width 84 height 18
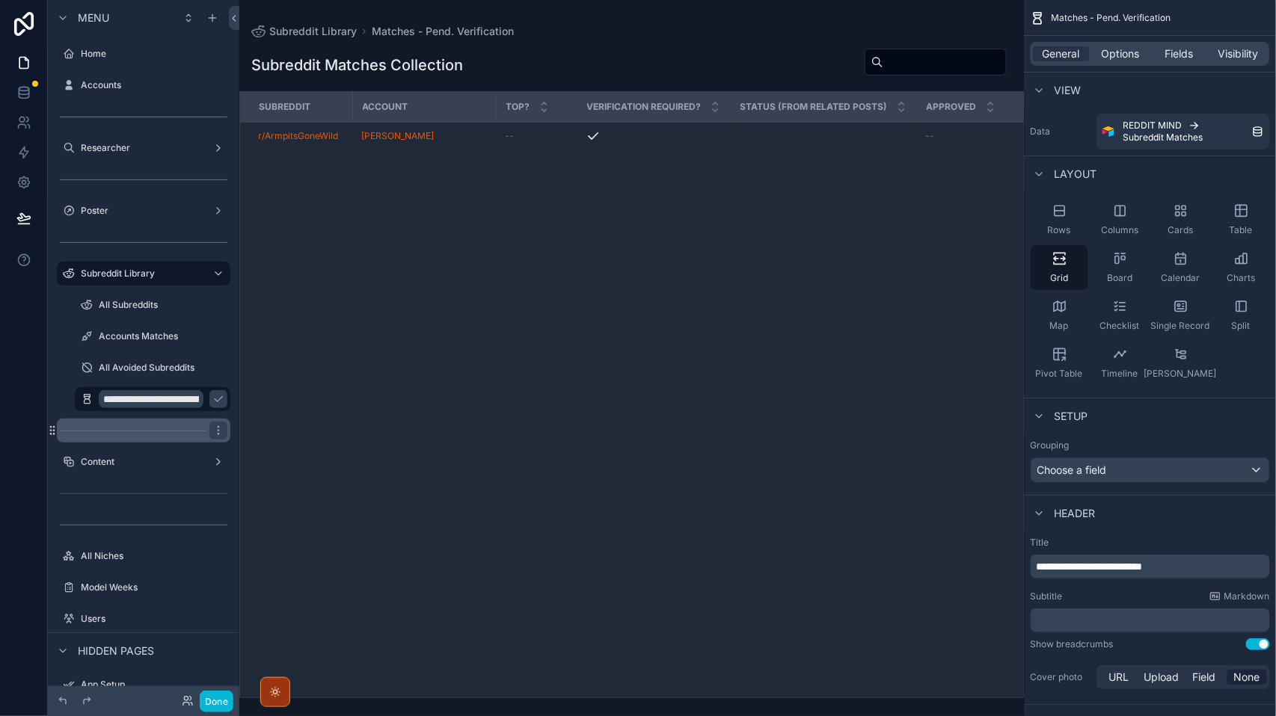
click at [84, 419] on div "scrollable content" at bounding box center [143, 431] width 173 height 24
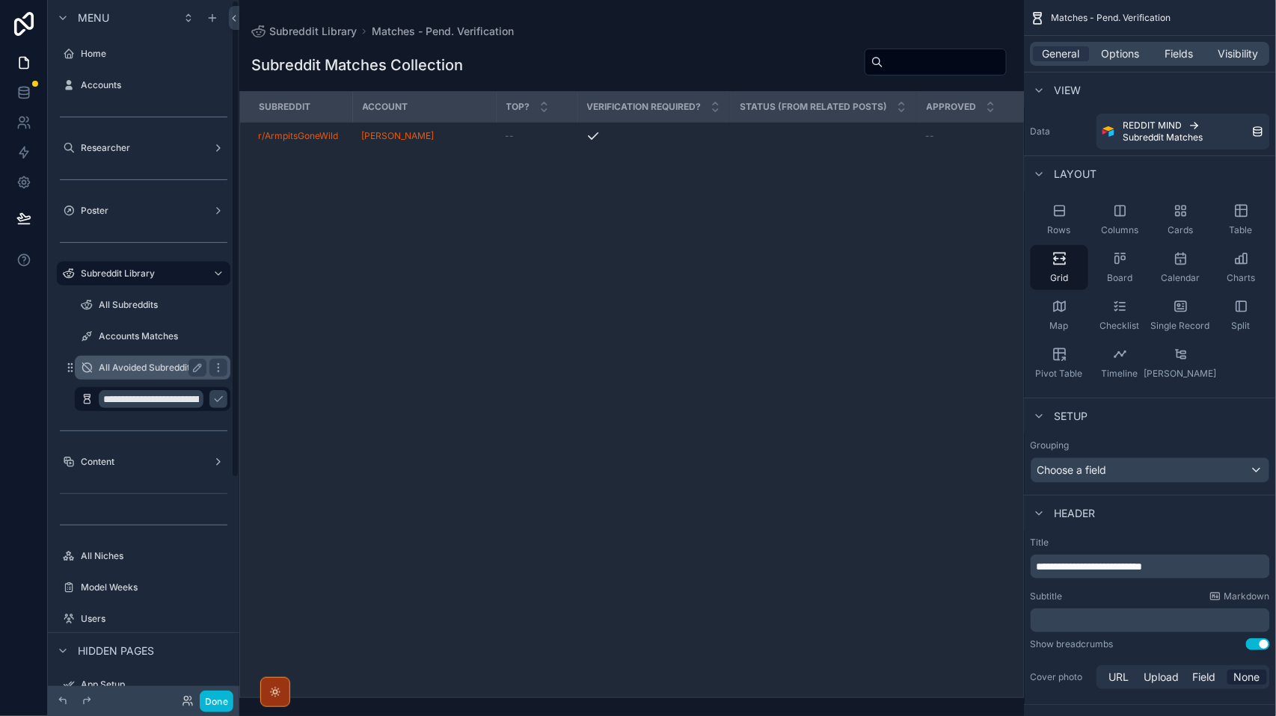
click at [138, 371] on label "All Avoided Subreddits" at bounding box center [150, 368] width 102 height 12
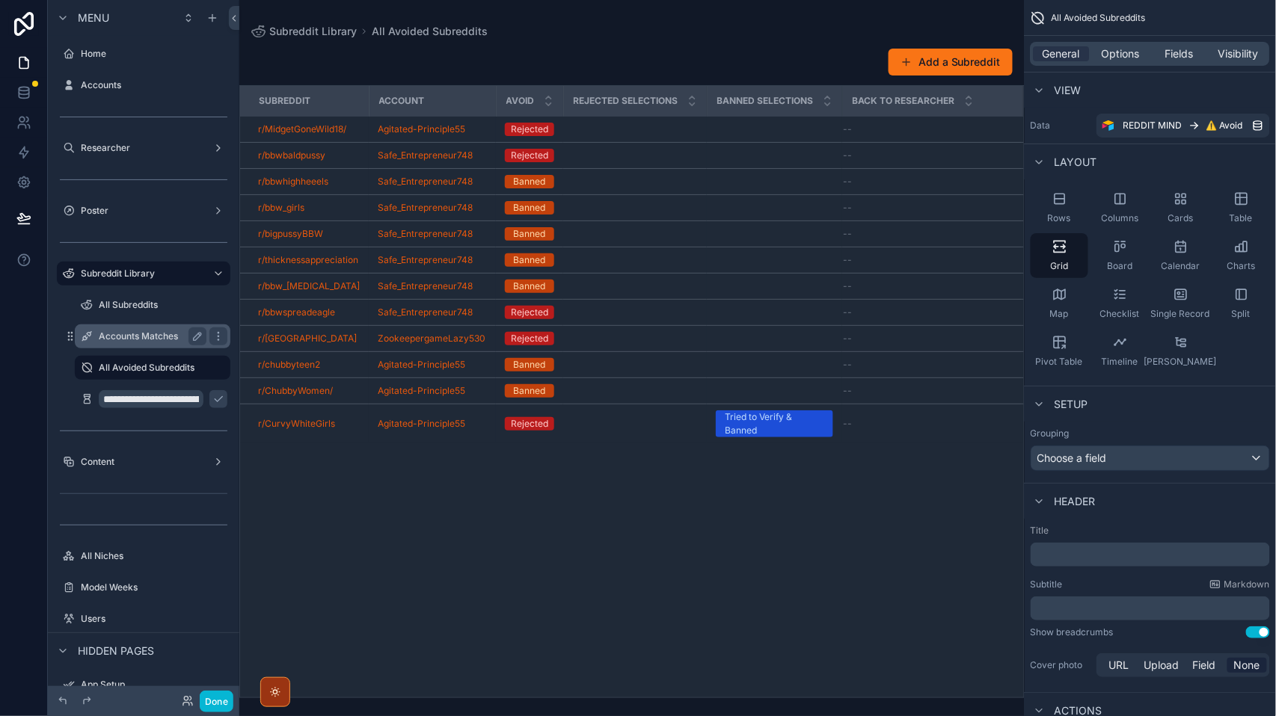
click at [139, 336] on label "Accounts Matches" at bounding box center [150, 336] width 102 height 12
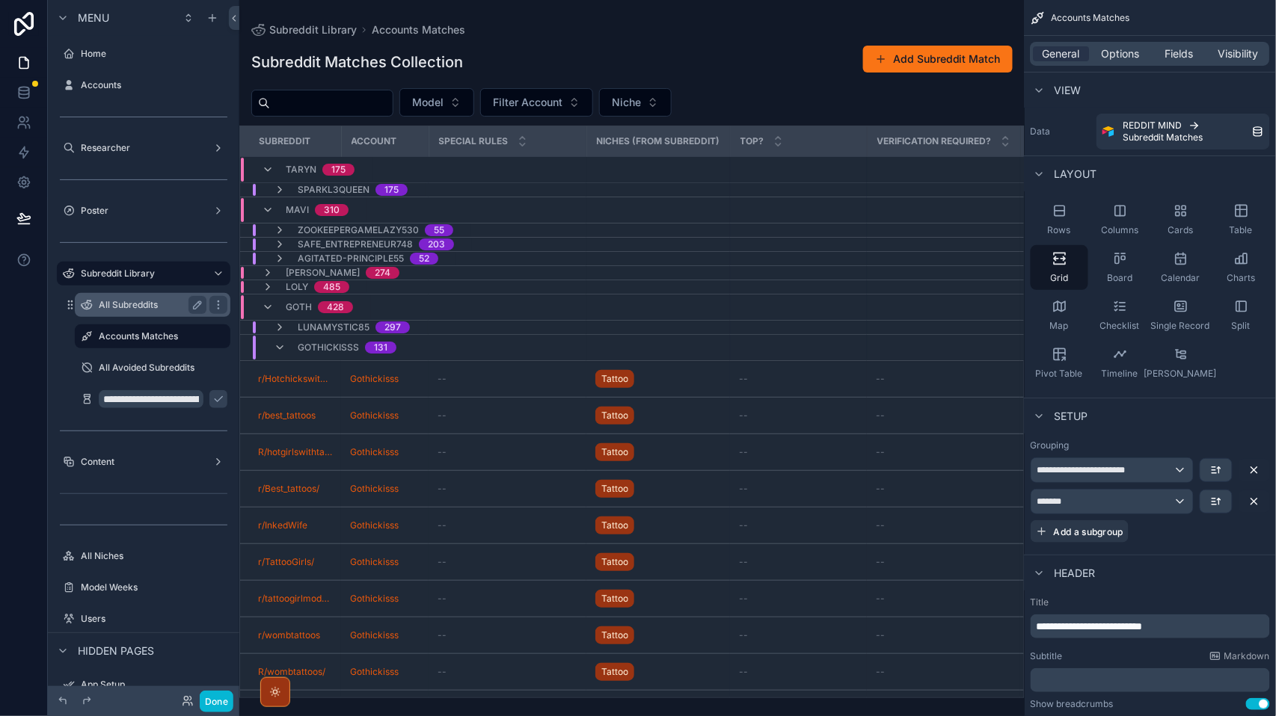
click at [129, 303] on label "All Subreddits" at bounding box center [150, 305] width 102 height 12
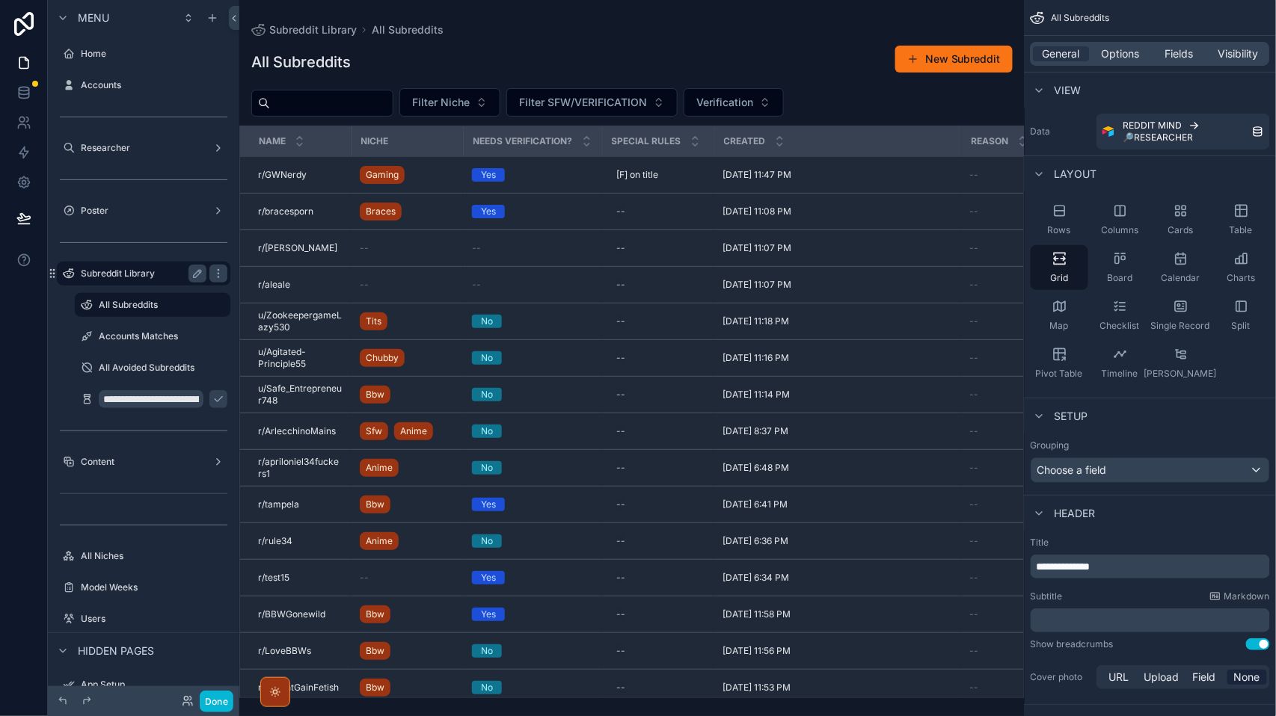
click at [136, 276] on label "Subreddit Library" at bounding box center [141, 274] width 120 height 12
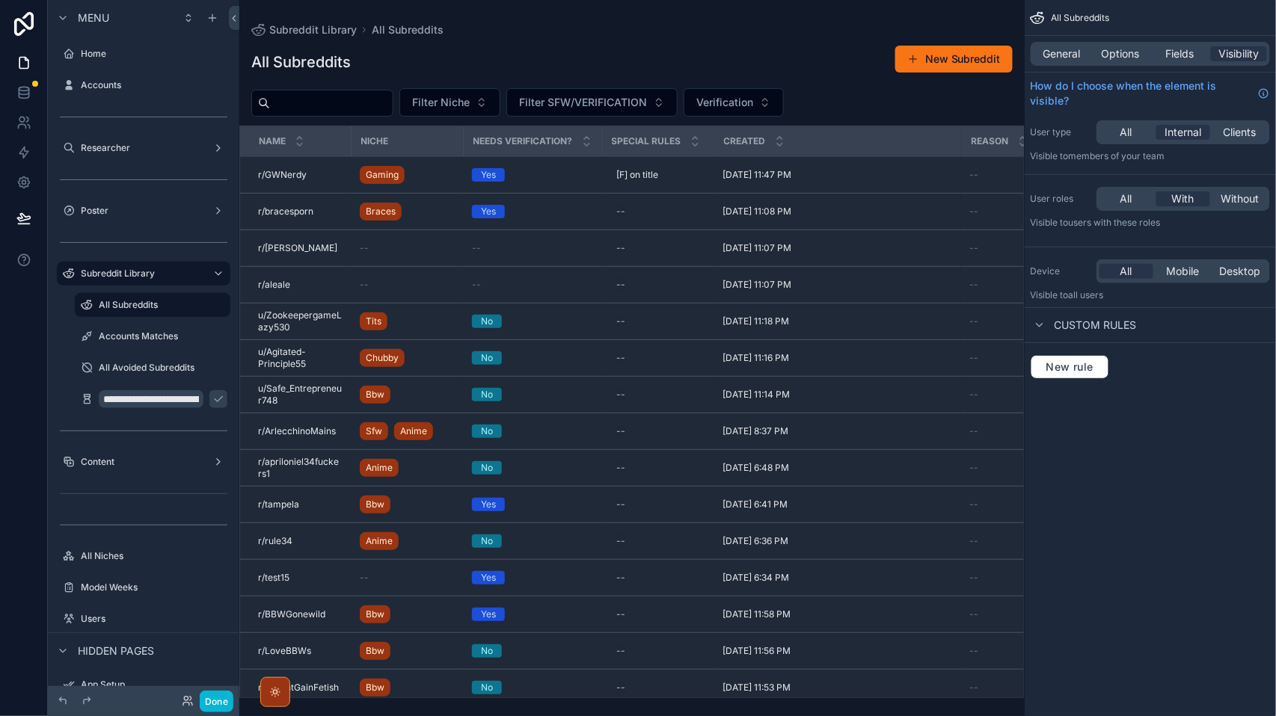
click at [147, 323] on div "Accounts Matches" at bounding box center [152, 336] width 173 height 27
click at [144, 333] on label "Accounts Matches" at bounding box center [150, 336] width 102 height 12
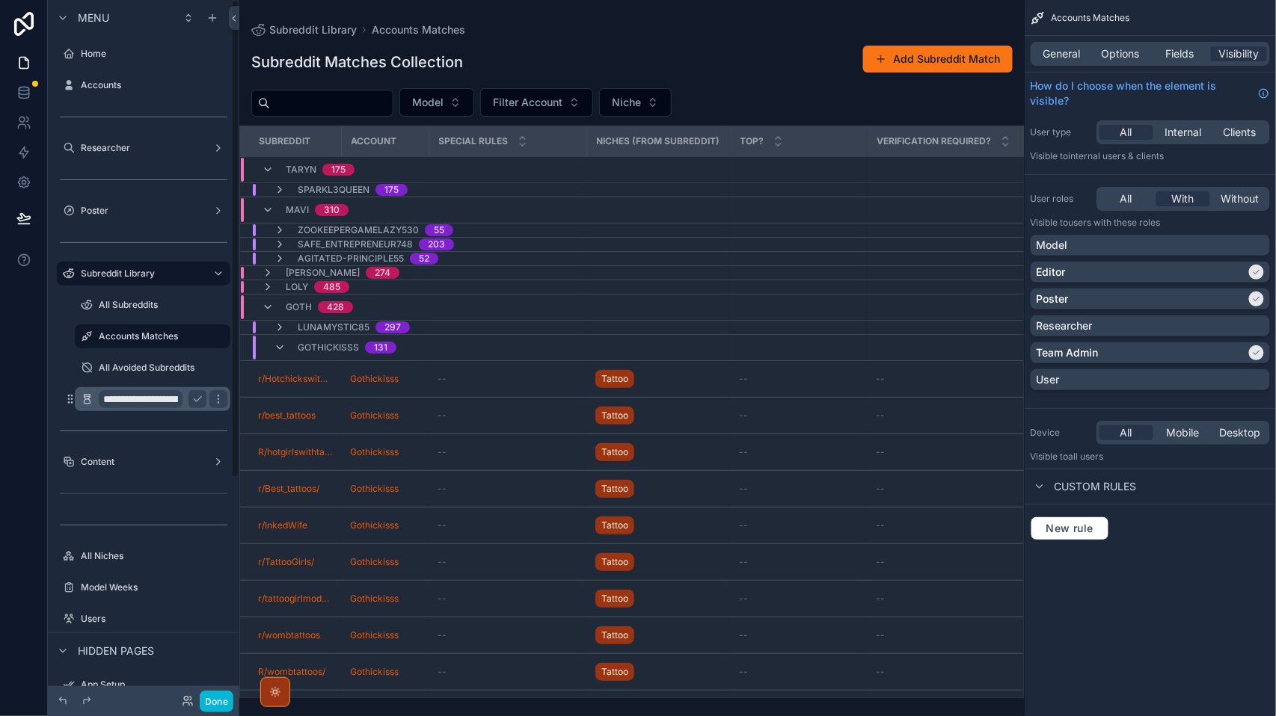
click at [145, 396] on input "**********" at bounding box center [141, 399] width 84 height 18
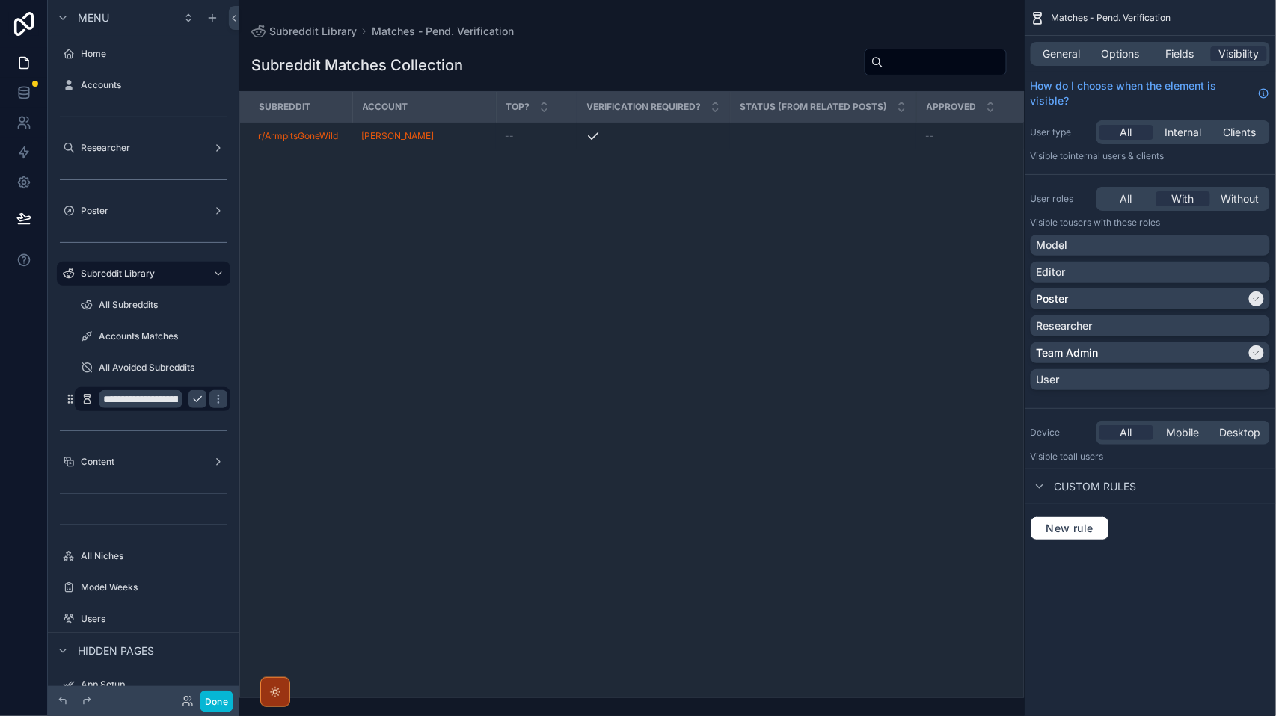
click at [202, 402] on icon "scrollable content" at bounding box center [197, 399] width 12 height 12
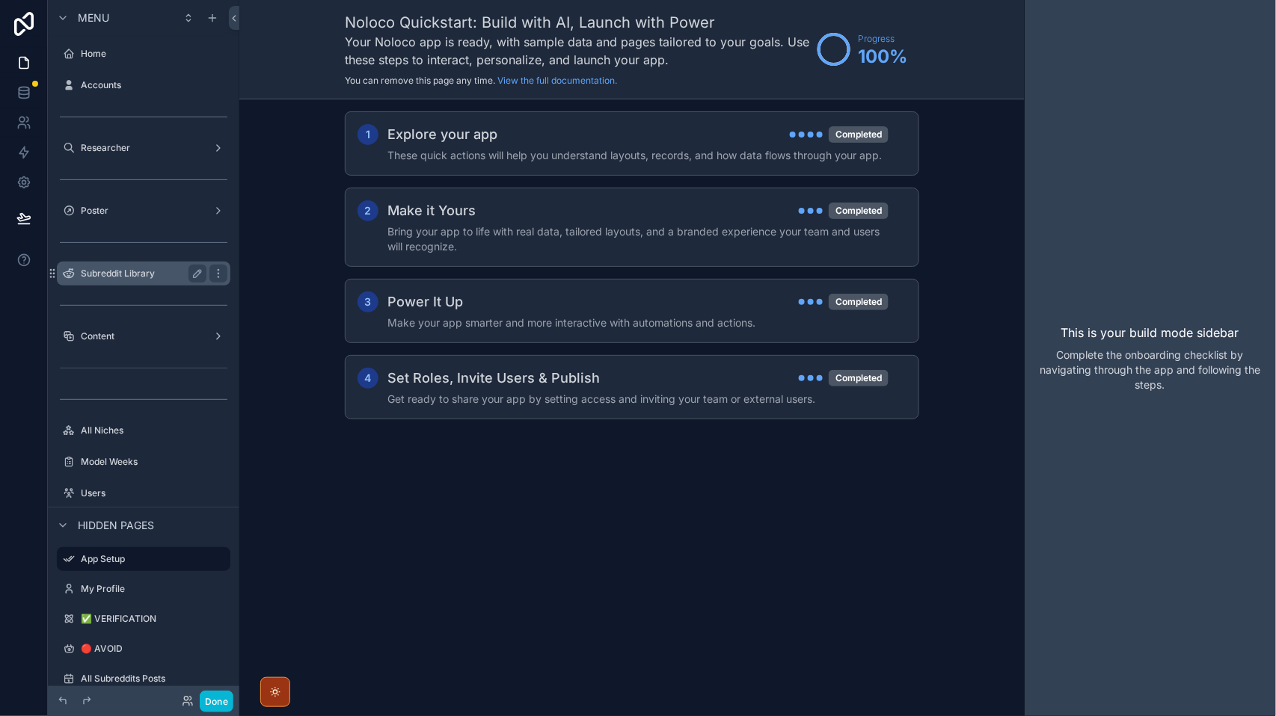
click at [117, 275] on label "Subreddit Library" at bounding box center [141, 274] width 120 height 12
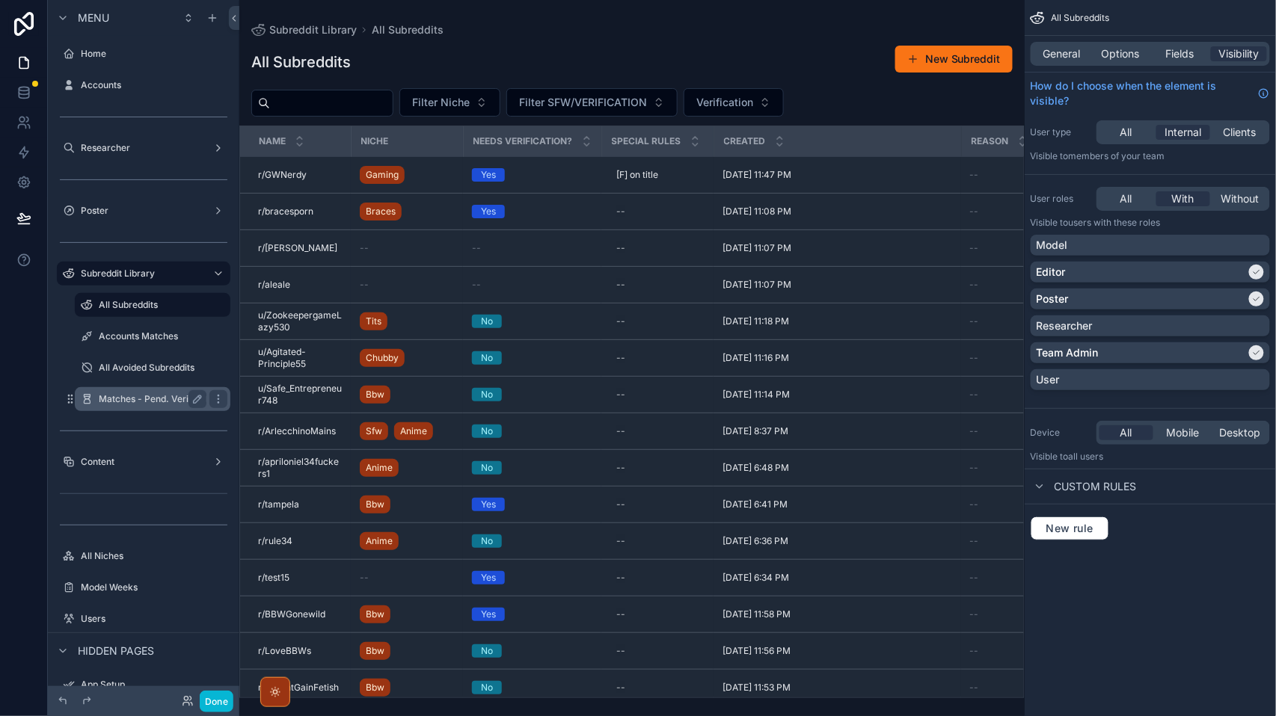
click at [145, 398] on label "Matches - Pend. Verification" at bounding box center [160, 399] width 122 height 12
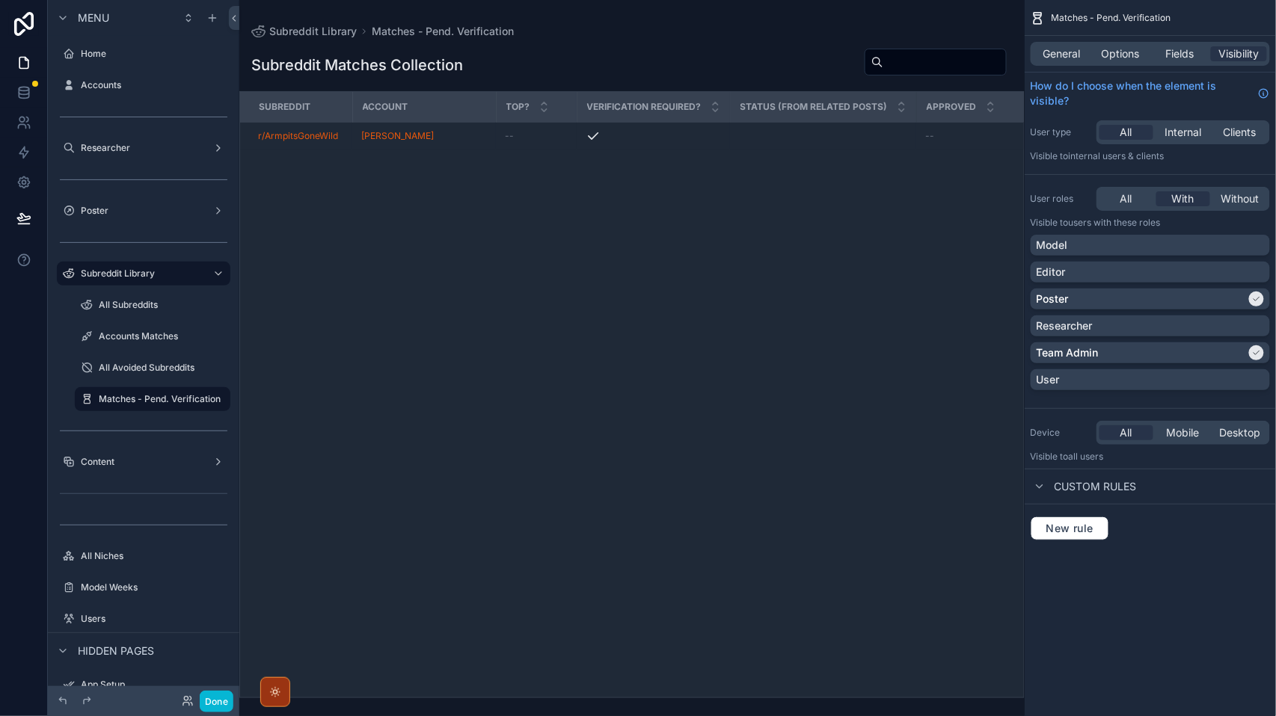
click at [1071, 63] on div "General Options Fields Visibility" at bounding box center [1149, 54] width 239 height 24
click at [1053, 55] on span "General" at bounding box center [1061, 53] width 37 height 15
